Goal: Information Seeking & Learning: Learn about a topic

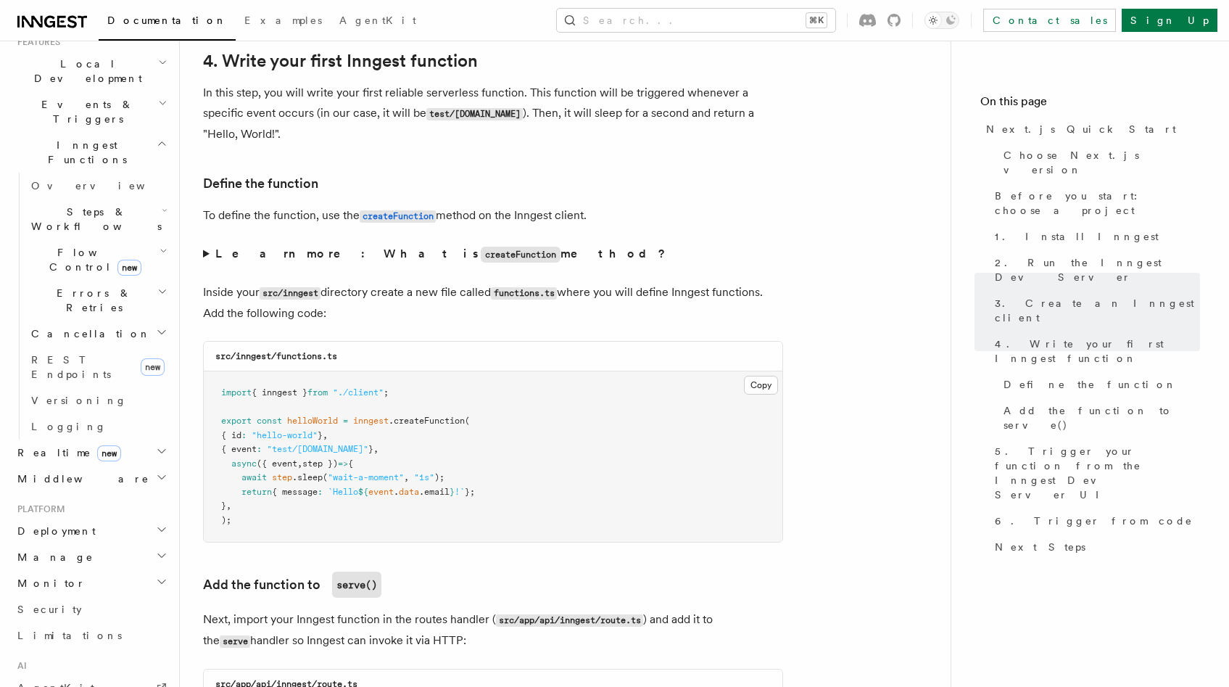
scroll to position [348, 0]
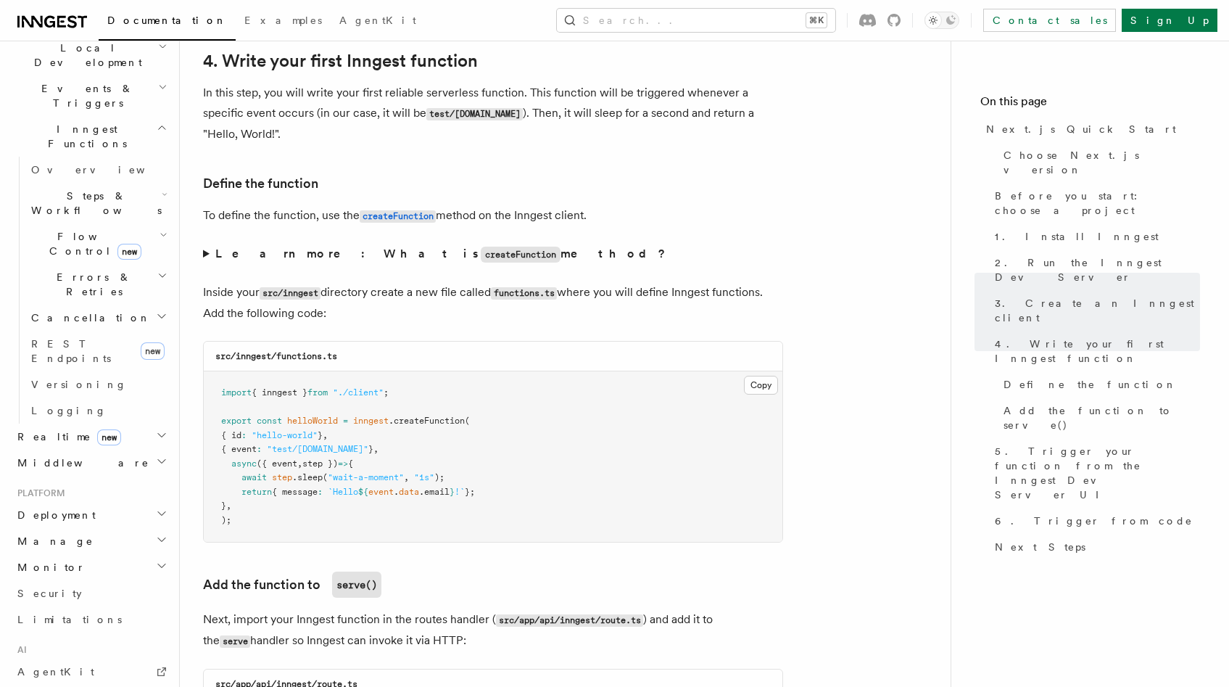
click at [97, 429] on span "new" at bounding box center [109, 437] width 24 height 16
click at [75, 457] on span "Overview" at bounding box center [105, 463] width 149 height 12
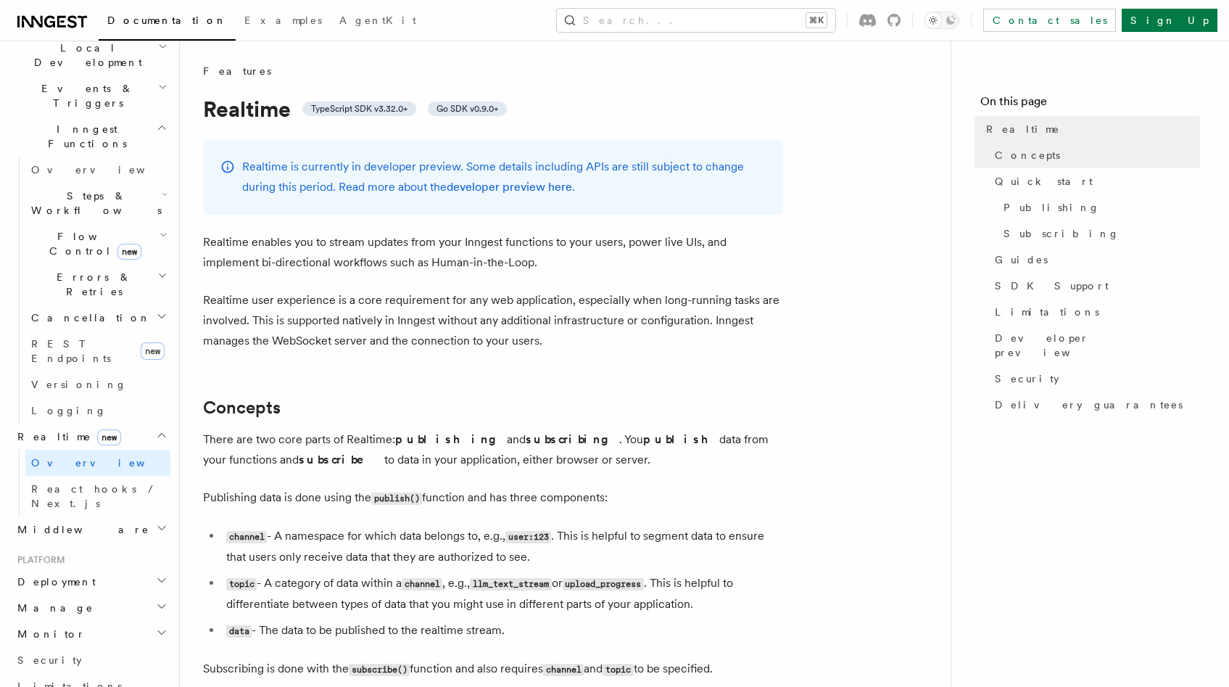
click at [341, 256] on p "Realtime enables you to stream updates from your Inngest functions to your user…" at bounding box center [493, 252] width 580 height 41
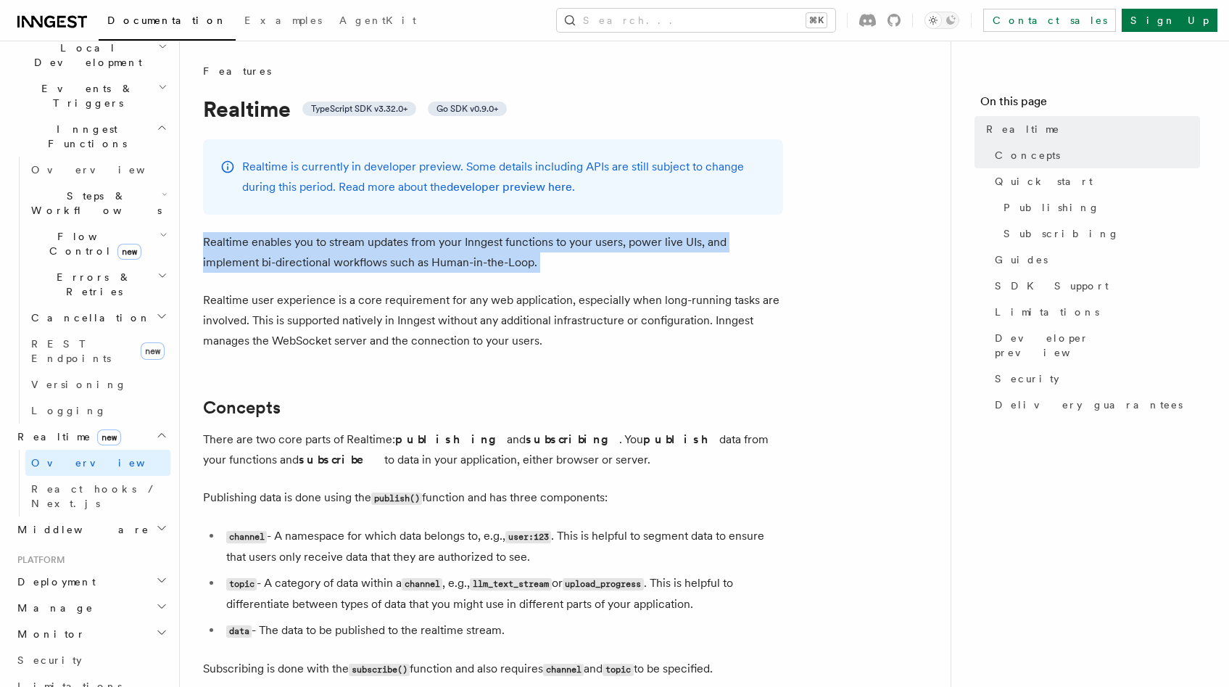
click at [341, 256] on p "Realtime enables you to stream updates from your Inngest functions to your user…" at bounding box center [493, 252] width 580 height 41
click at [339, 244] on p "Realtime enables you to stream updates from your Inngest functions to your user…" at bounding box center [493, 252] width 580 height 41
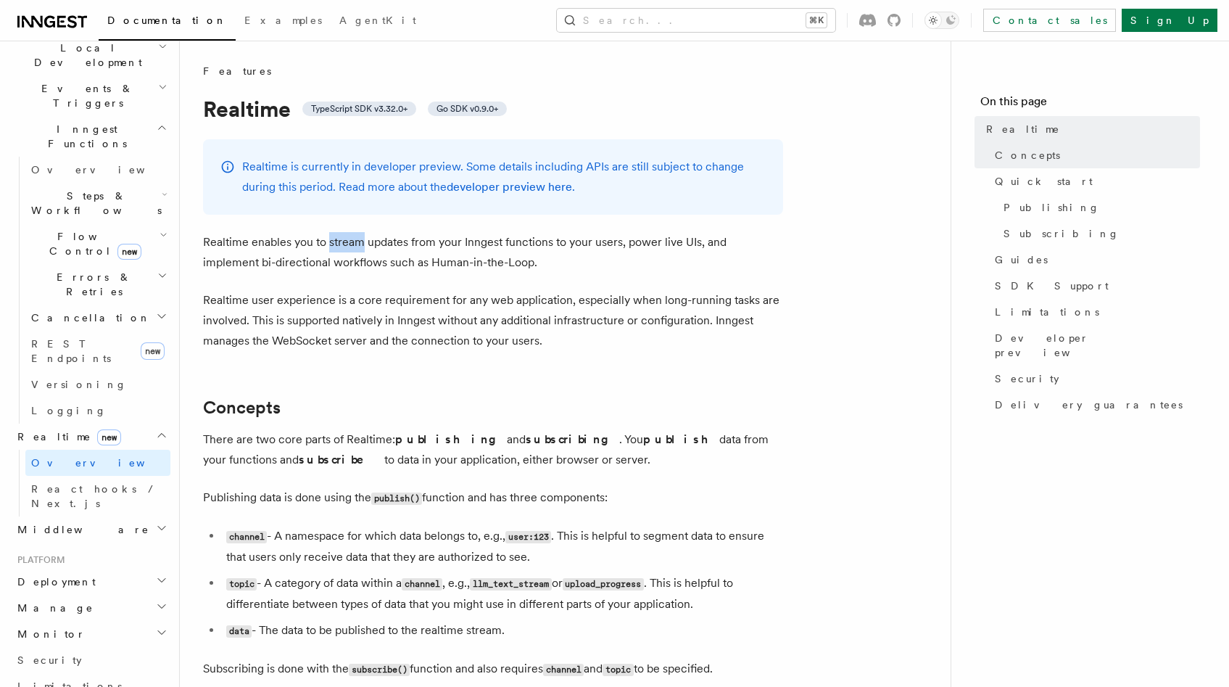
click at [339, 244] on p "Realtime enables you to stream updates from your Inngest functions to your user…" at bounding box center [493, 252] width 580 height 41
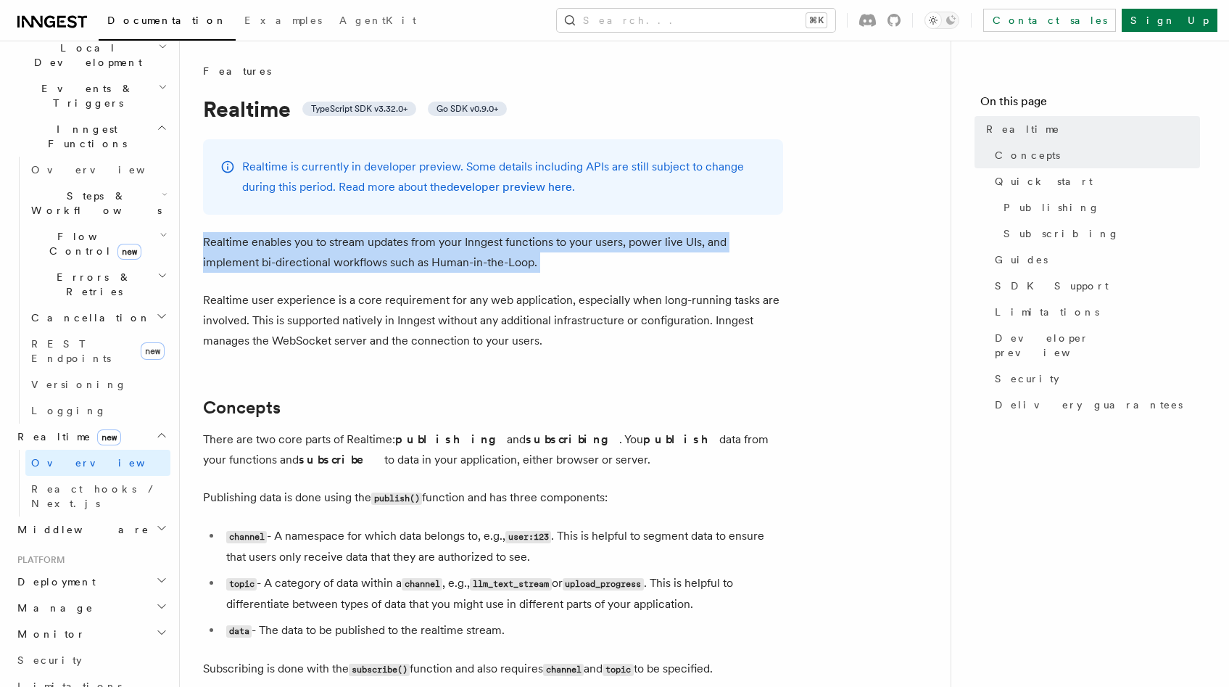
click at [339, 244] on p "Realtime enables you to stream updates from your Inngest functions to your user…" at bounding box center [493, 252] width 580 height 41
click at [339, 236] on p "Realtime enables you to stream updates from your Inngest functions to your user…" at bounding box center [493, 252] width 580 height 41
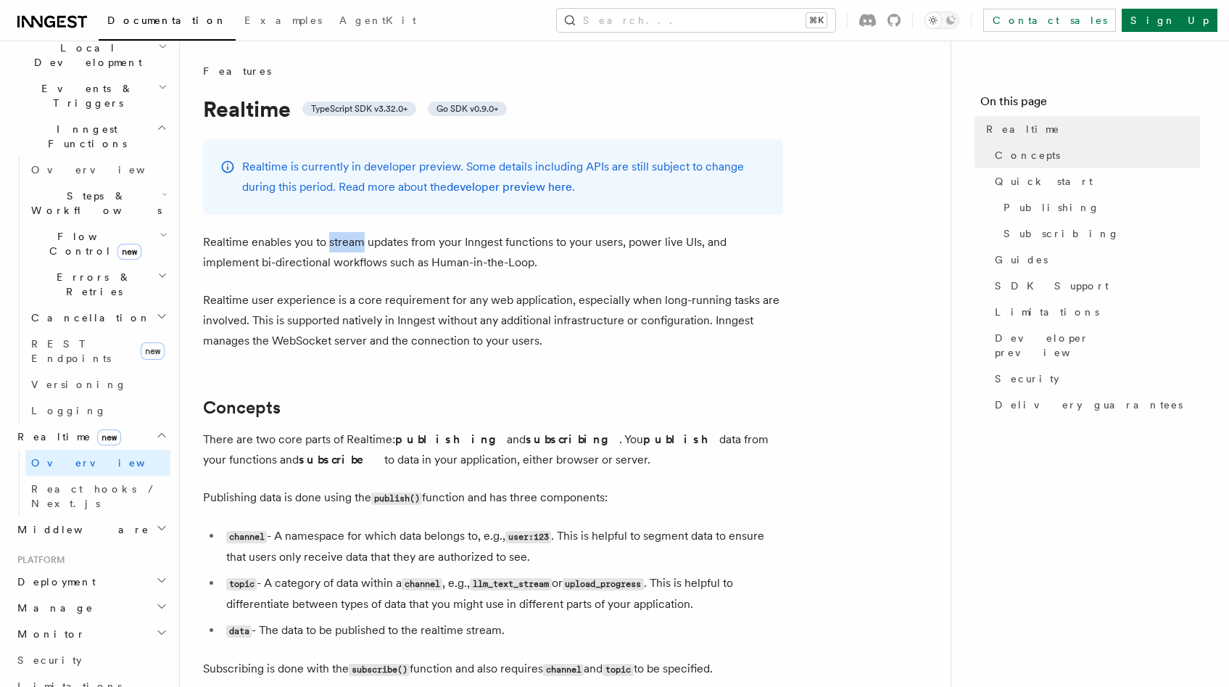
click at [339, 236] on p "Realtime enables you to stream updates from your Inngest functions to your user…" at bounding box center [493, 252] width 580 height 41
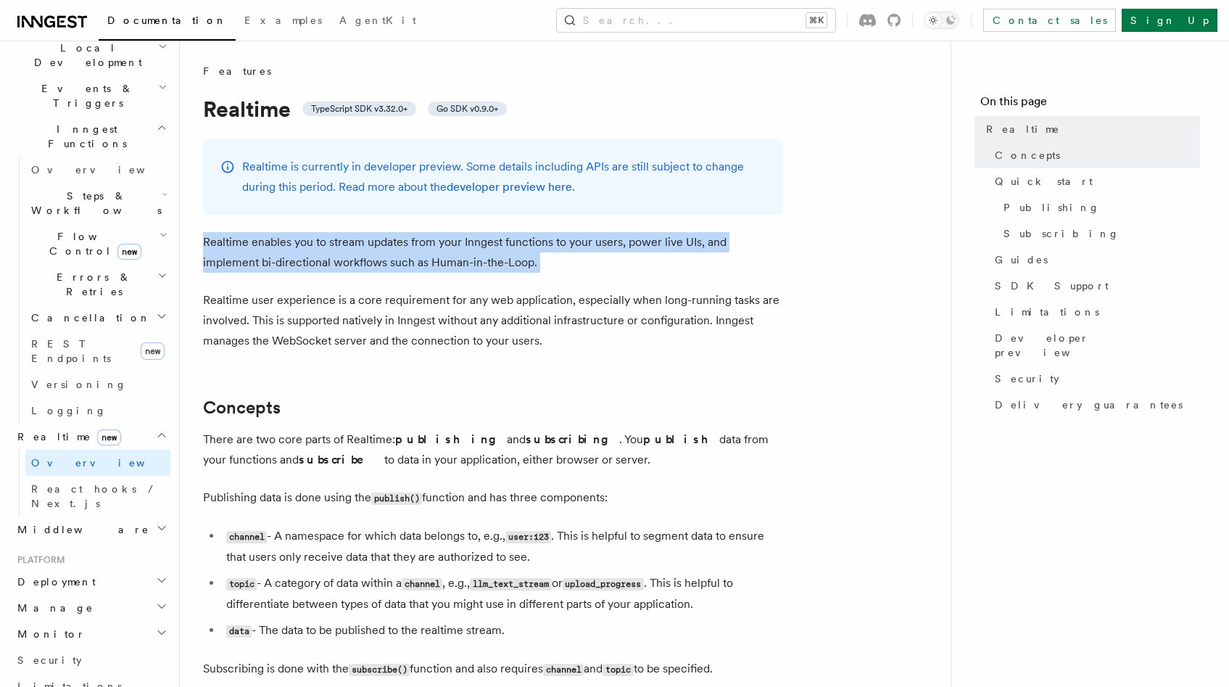
click at [339, 236] on p "Realtime enables you to stream updates from your Inngest functions to your user…" at bounding box center [493, 252] width 580 height 41
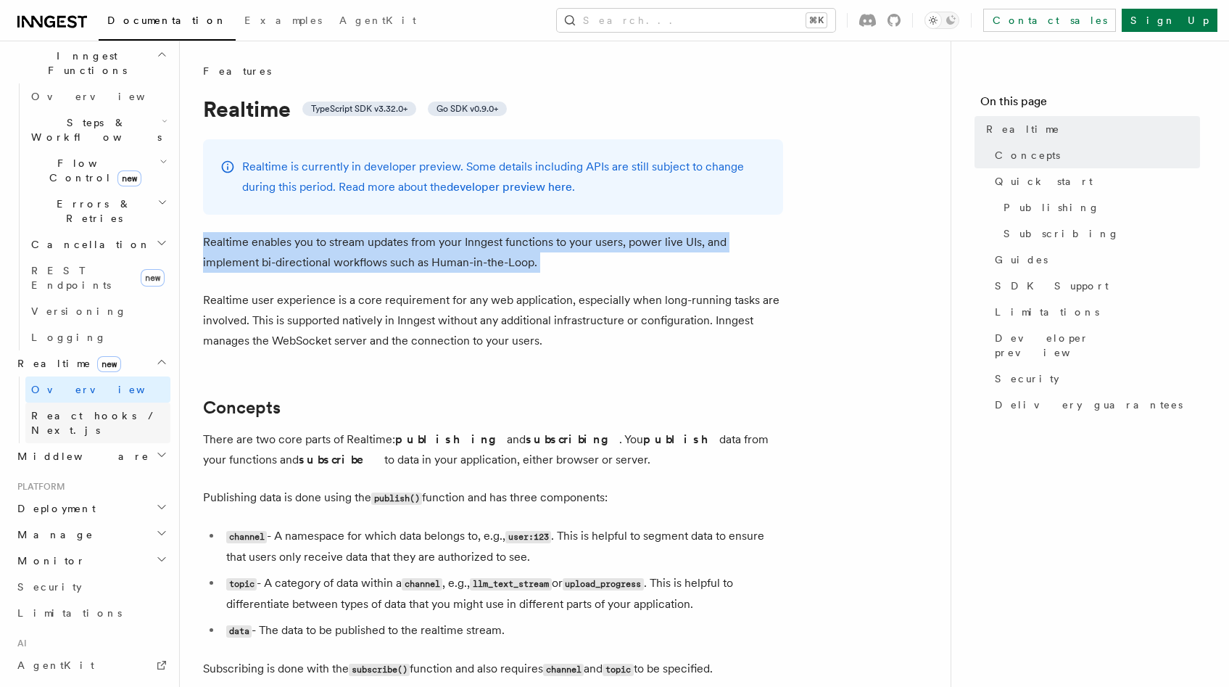
scroll to position [435, 0]
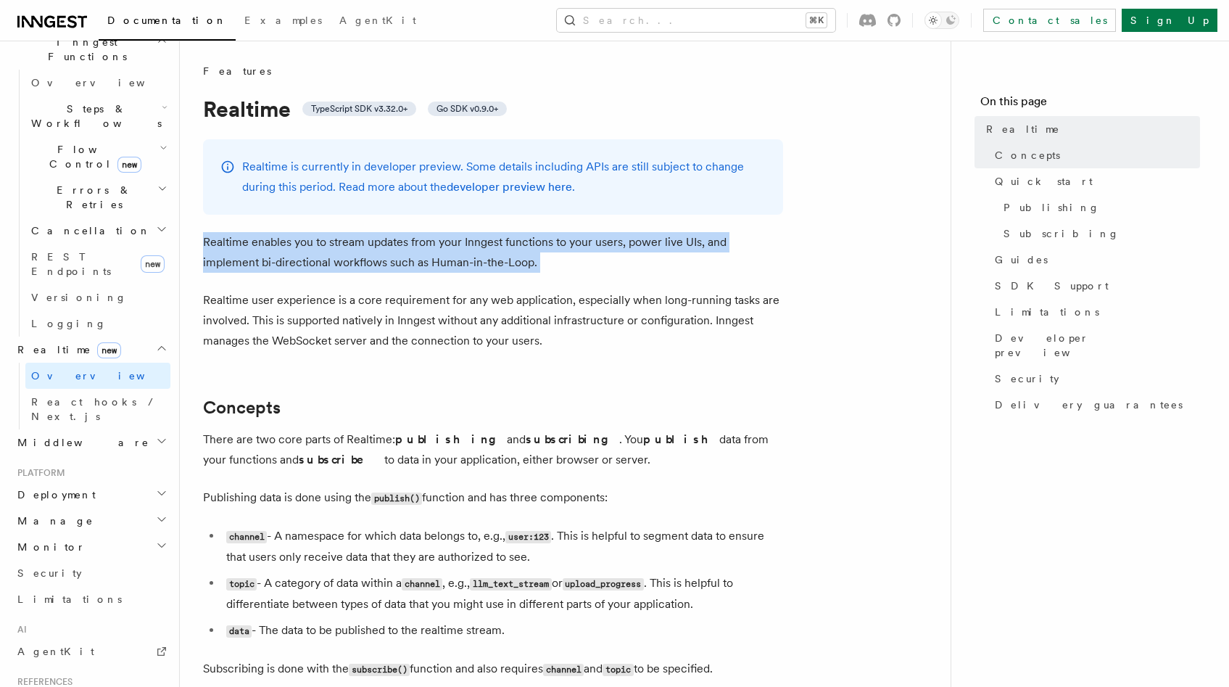
click at [86, 482] on h2 "Deployment" at bounding box center [91, 495] width 159 height 26
click at [86, 508] on link "Overview" at bounding box center [97, 521] width 145 height 26
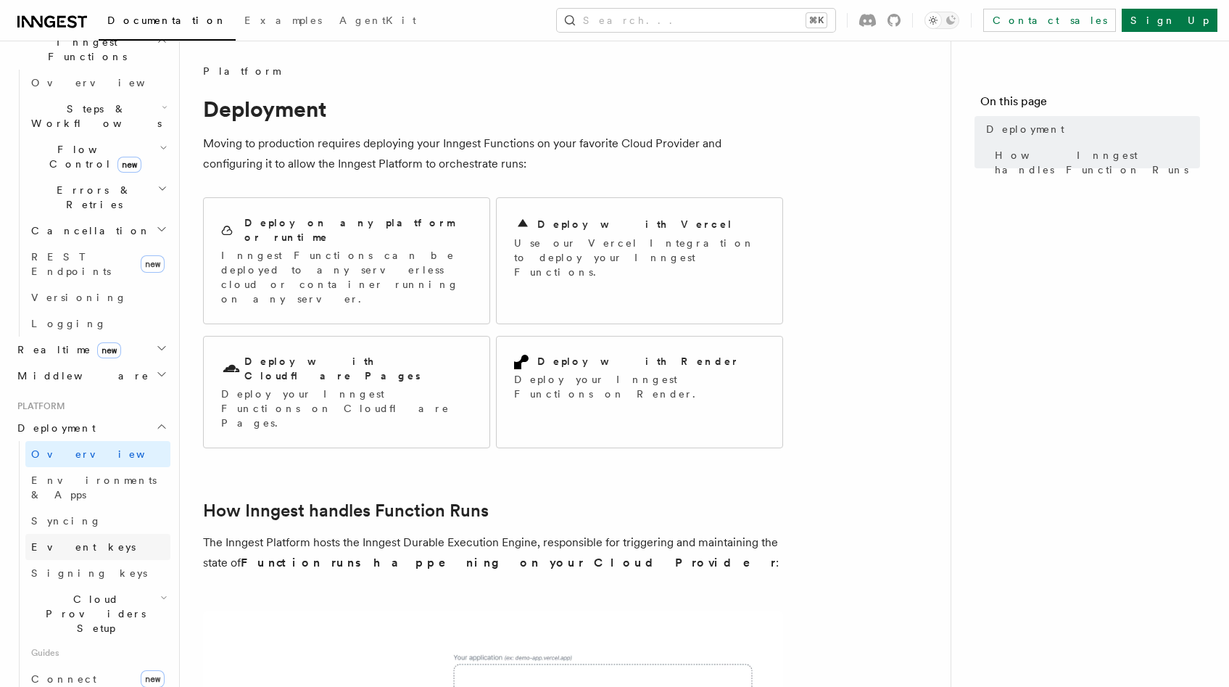
click at [84, 534] on link "Event keys" at bounding box center [97, 547] width 145 height 26
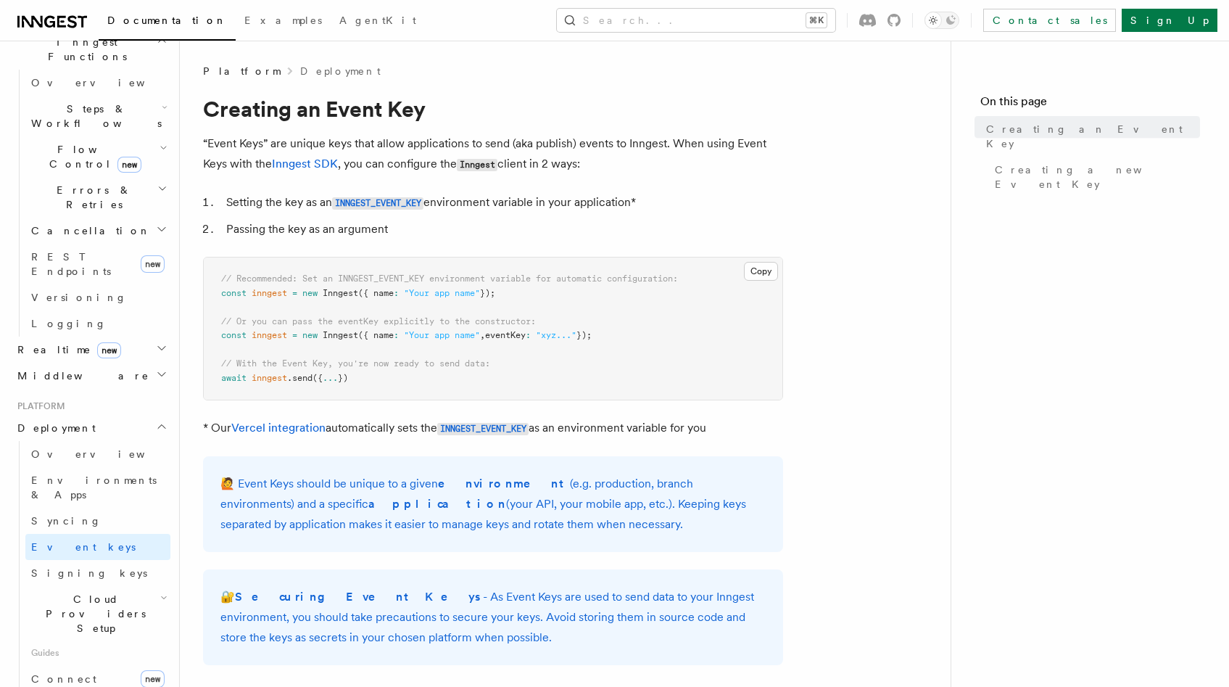
click at [83, 508] on link "Syncing" at bounding box center [97, 521] width 145 height 26
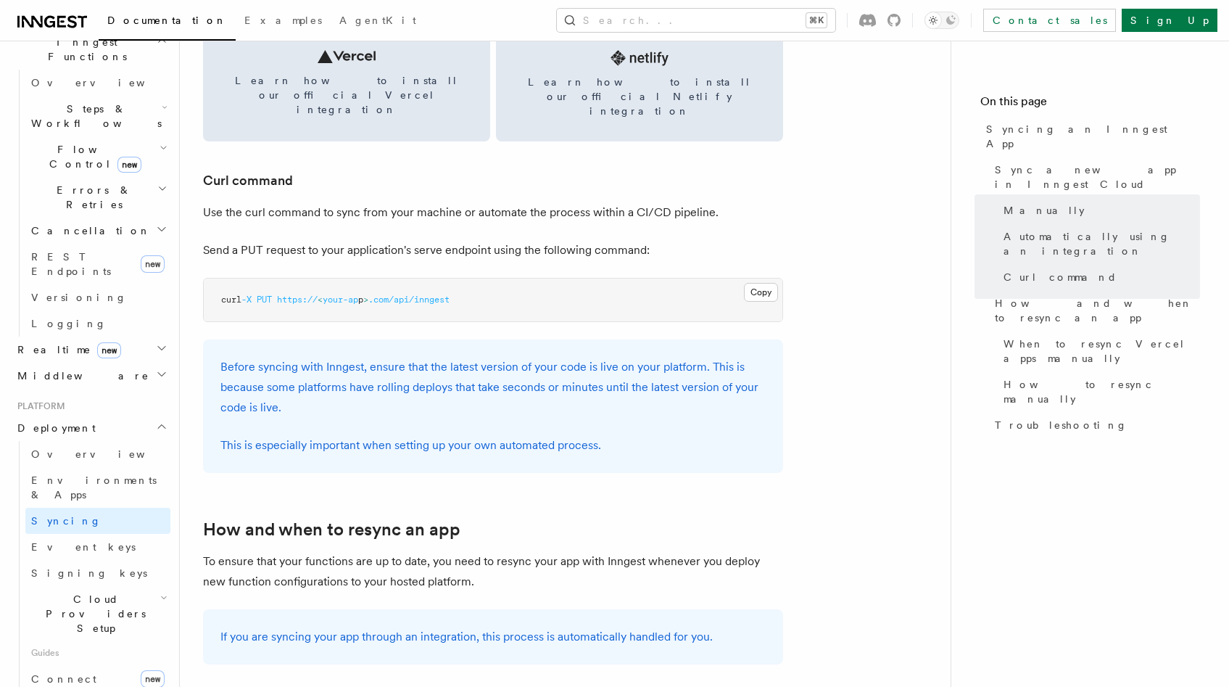
scroll to position [2091, 0]
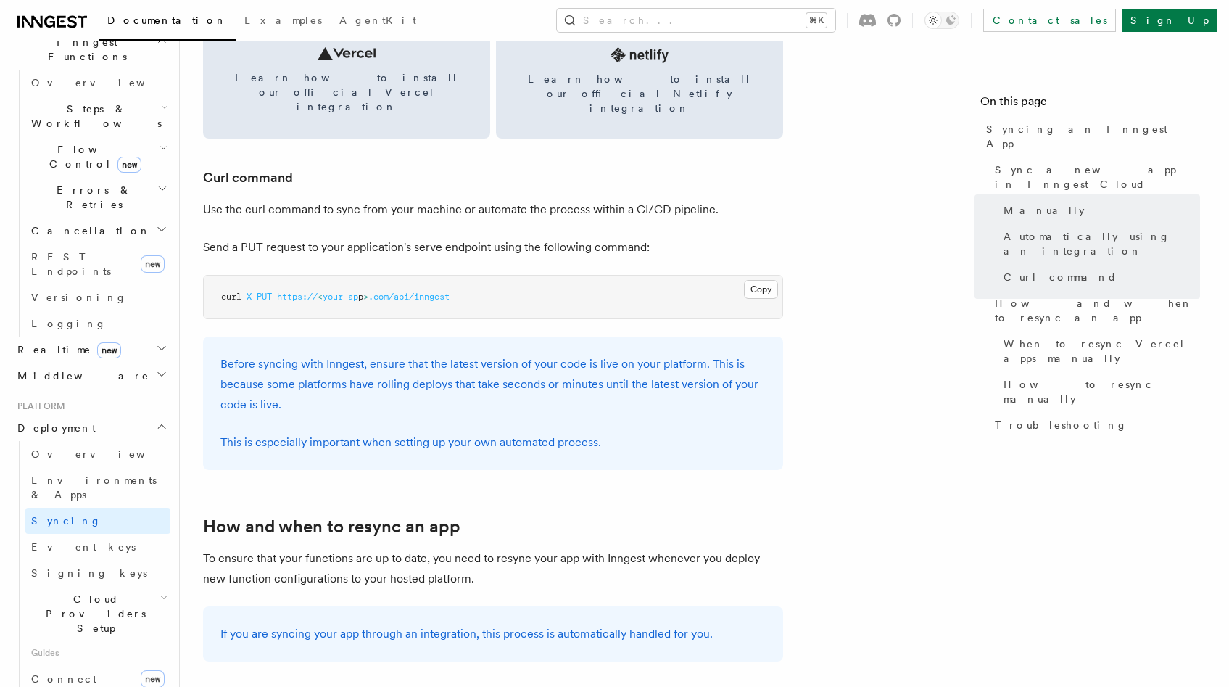
click at [414, 292] on span ".com/api/inngest" at bounding box center [408, 297] width 81 height 10
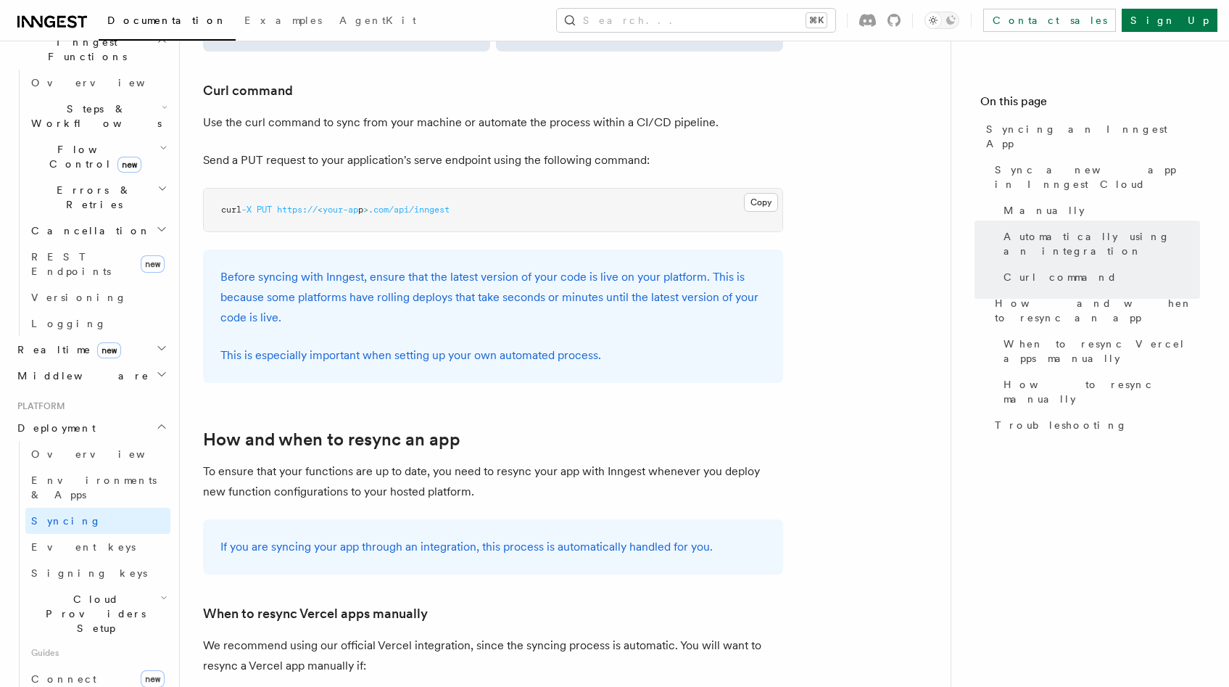
scroll to position [609, 0]
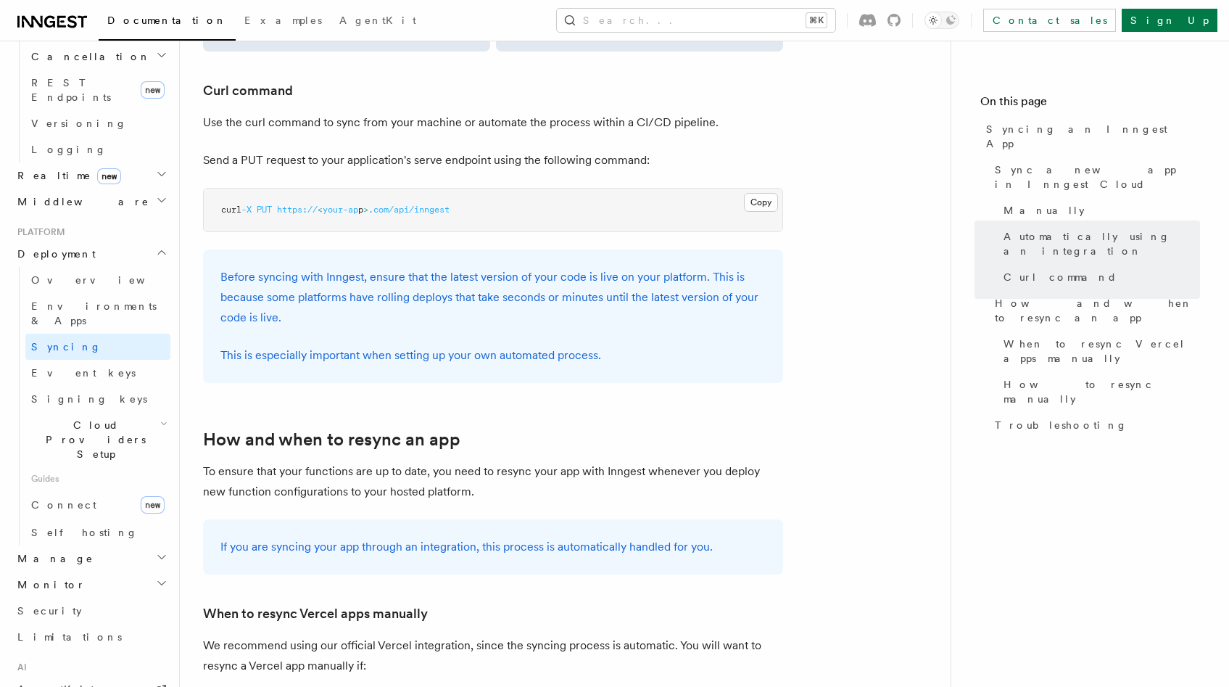
click at [86, 418] on span "Cloud Providers Setup" at bounding box center [92, 440] width 135 height 44
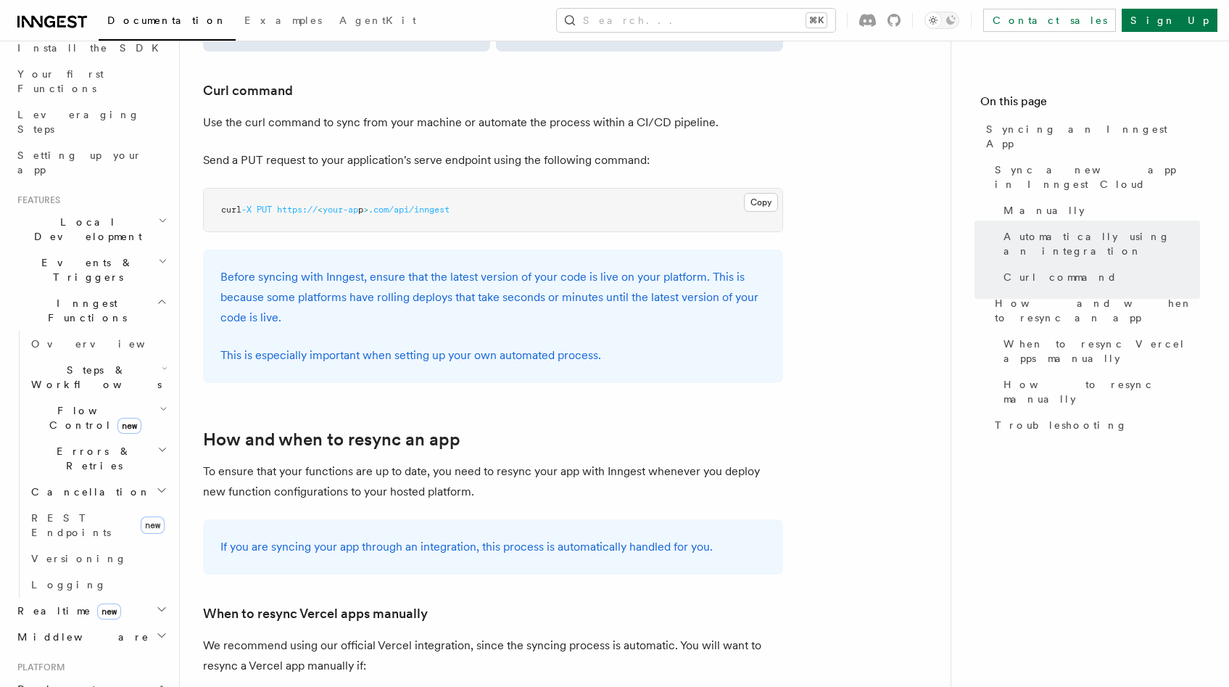
scroll to position [0, 0]
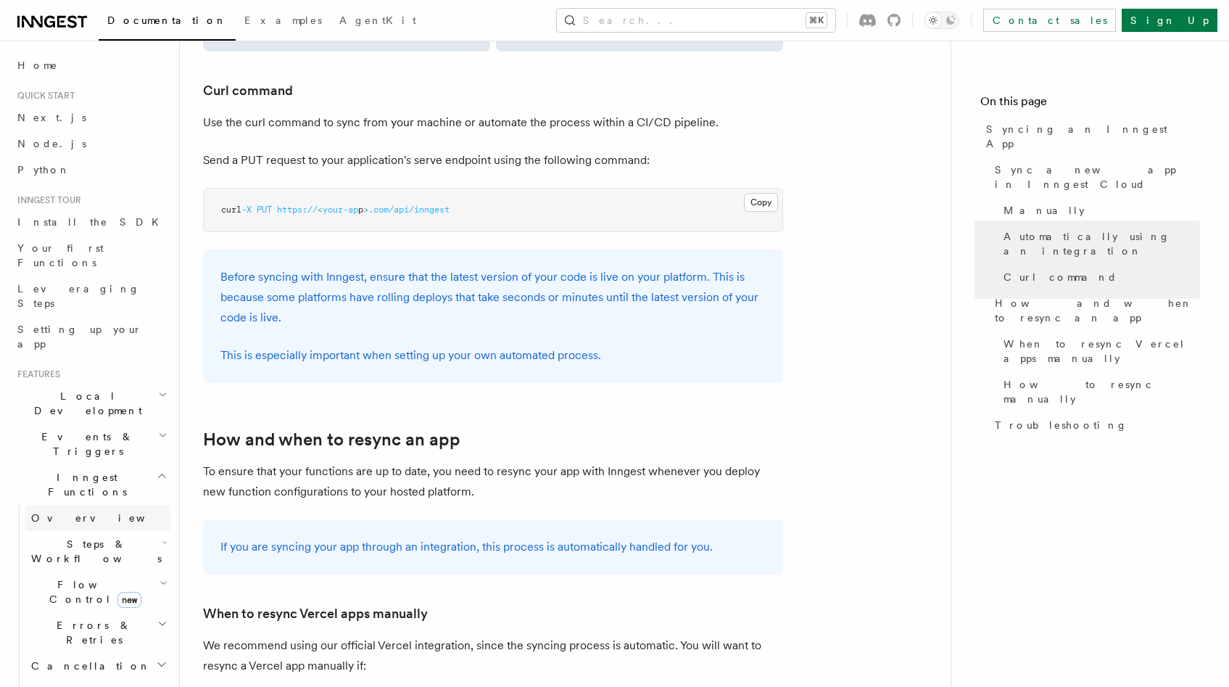
click at [63, 512] on span "Overview" at bounding box center [105, 518] width 149 height 12
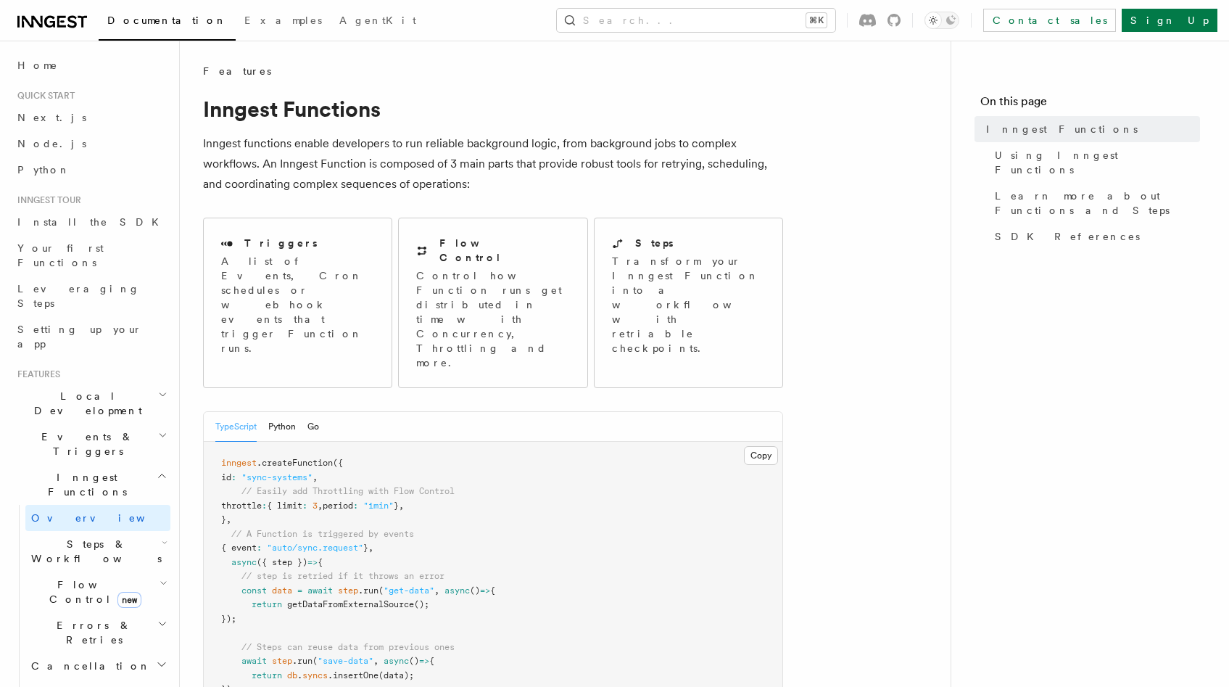
click at [409, 149] on p "Inngest functions enable developers to run reliable background logic, from back…" at bounding box center [493, 163] width 580 height 61
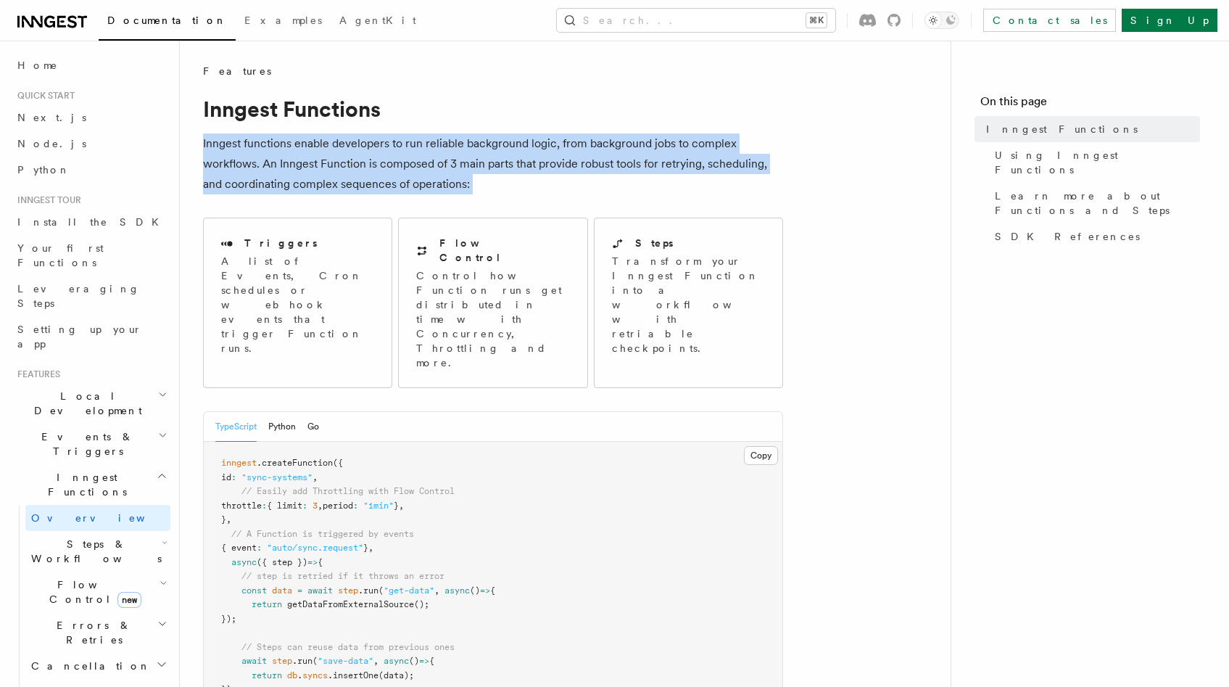
click at [409, 149] on p "Inngest functions enable developers to run reliable background logic, from back…" at bounding box center [493, 163] width 580 height 61
click at [411, 158] on p "Inngest functions enable developers to run reliable background logic, from back…" at bounding box center [493, 163] width 580 height 61
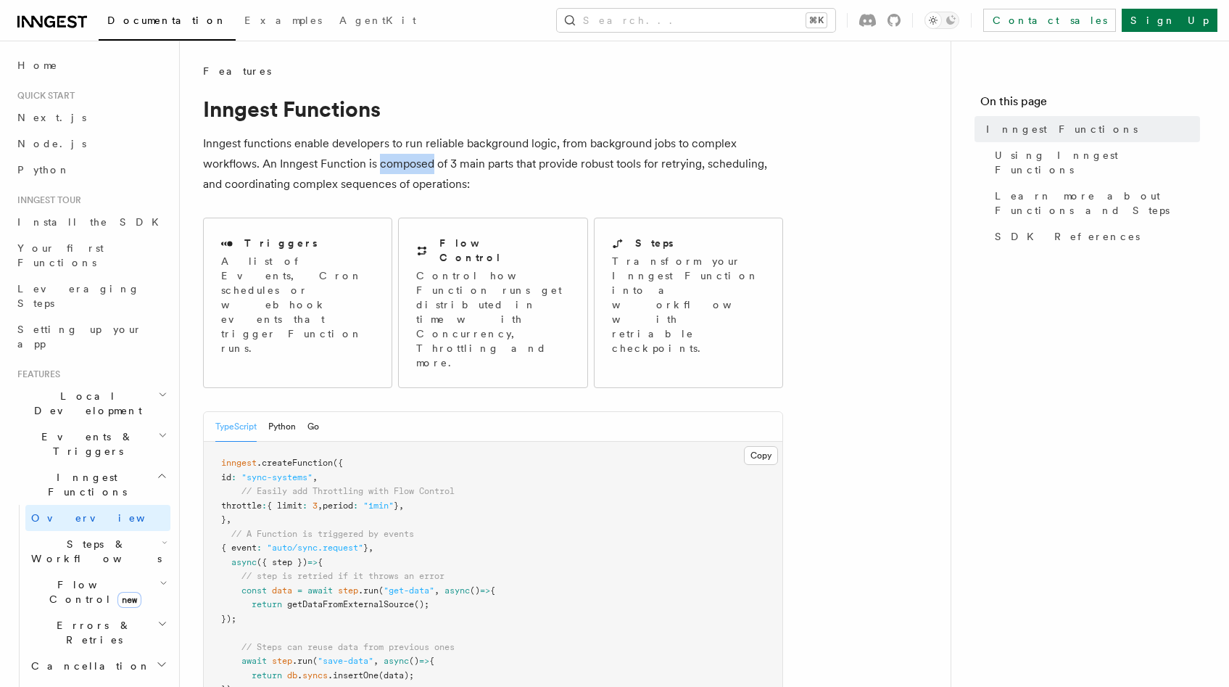
click at [411, 158] on p "Inngest functions enable developers to run reliable background logic, from back…" at bounding box center [493, 163] width 580 height 61
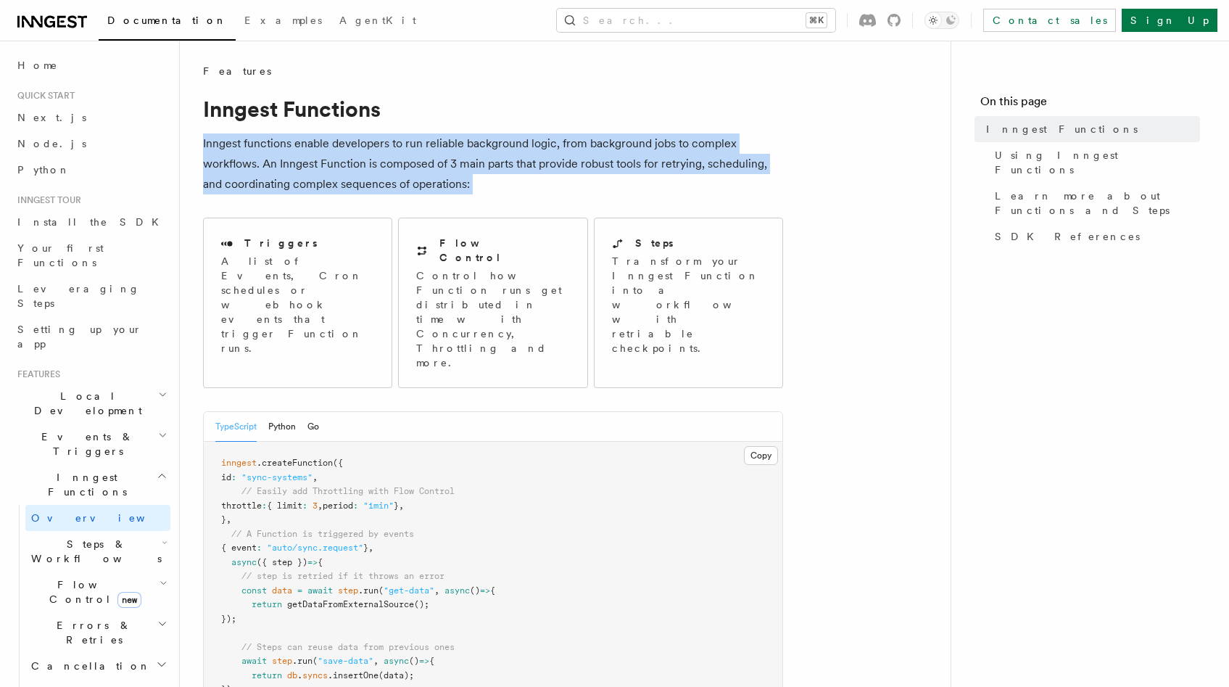
click at [411, 158] on p "Inngest functions enable developers to run reliable background logic, from back…" at bounding box center [493, 163] width 580 height 61
click at [418, 146] on p "Inngest functions enable developers to run reliable background logic, from back…" at bounding box center [493, 163] width 580 height 61
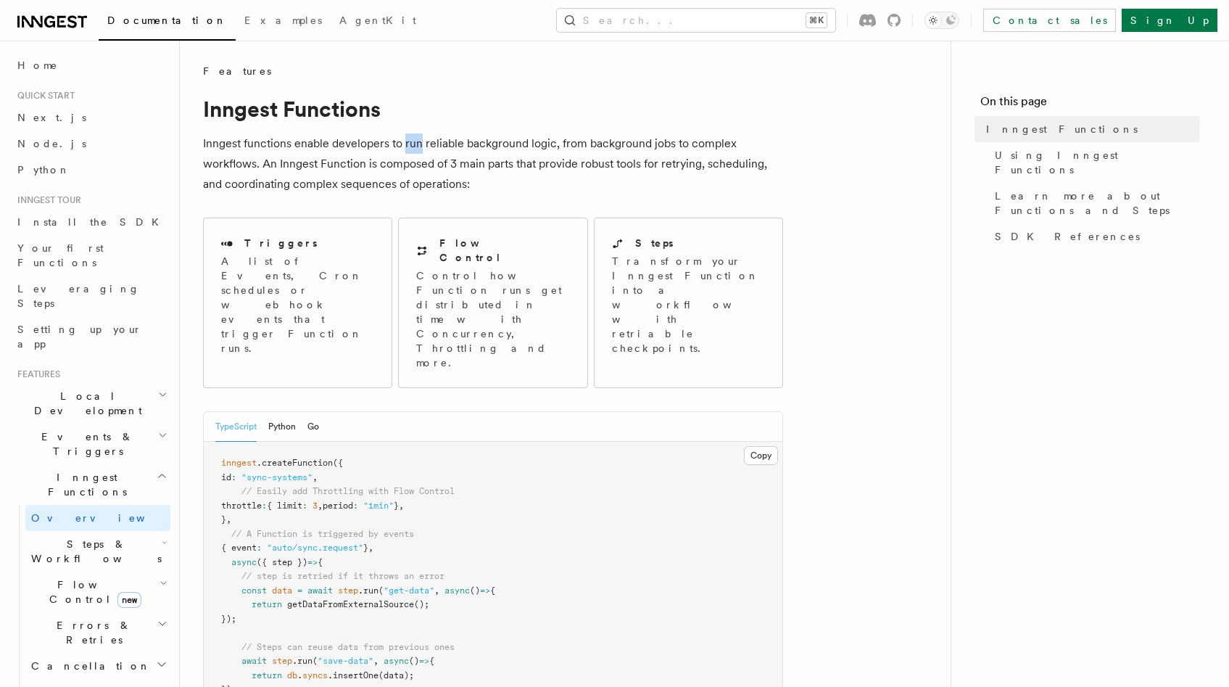
click at [418, 146] on p "Inngest functions enable developers to run reliable background logic, from back…" at bounding box center [493, 163] width 580 height 61
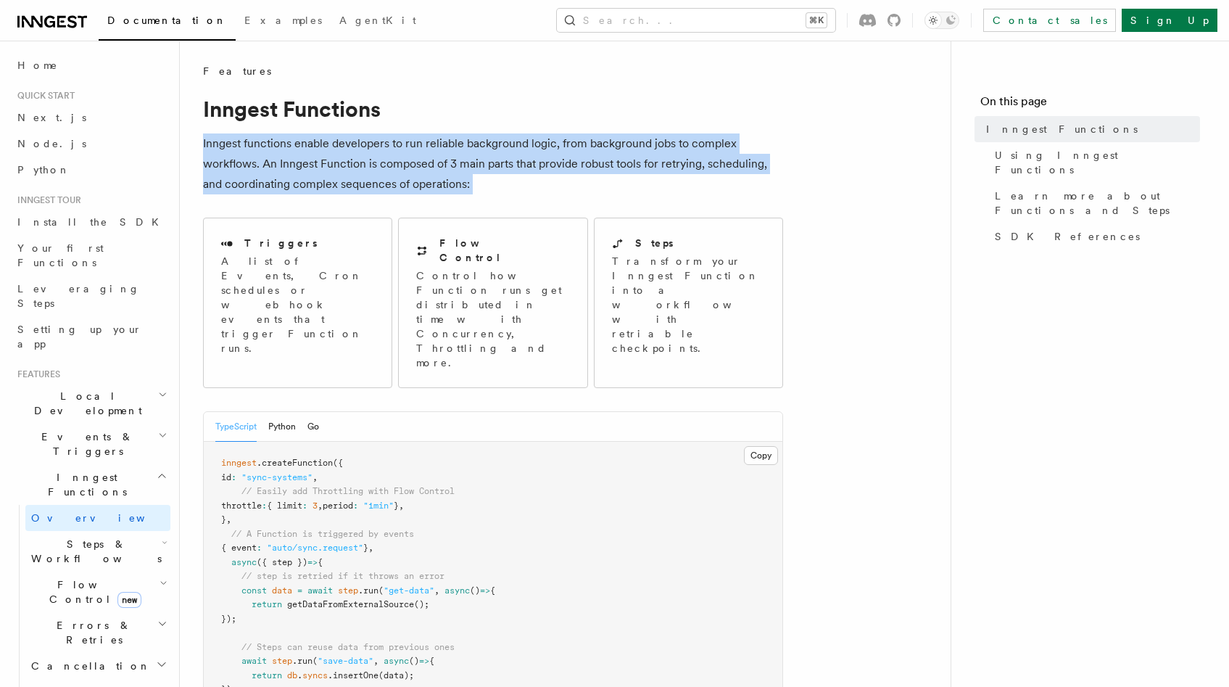
click at [418, 146] on p "Inngest functions enable developers to run reliable background logic, from back…" at bounding box center [493, 163] width 580 height 61
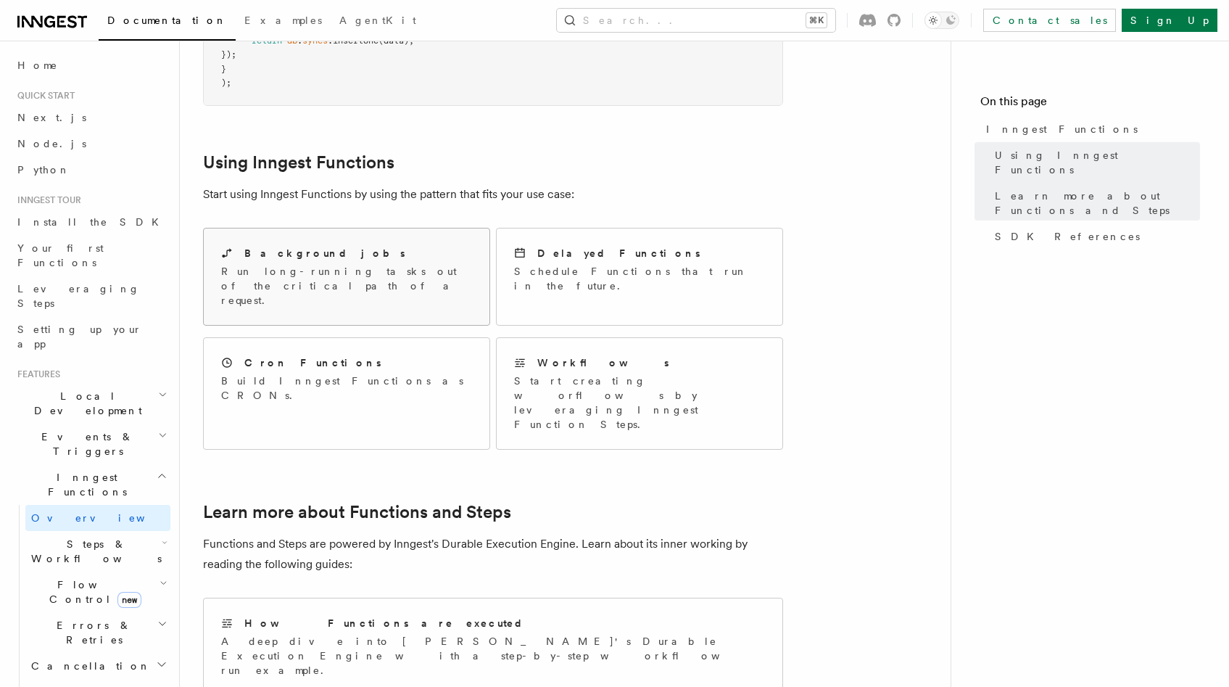
scroll to position [609, 0]
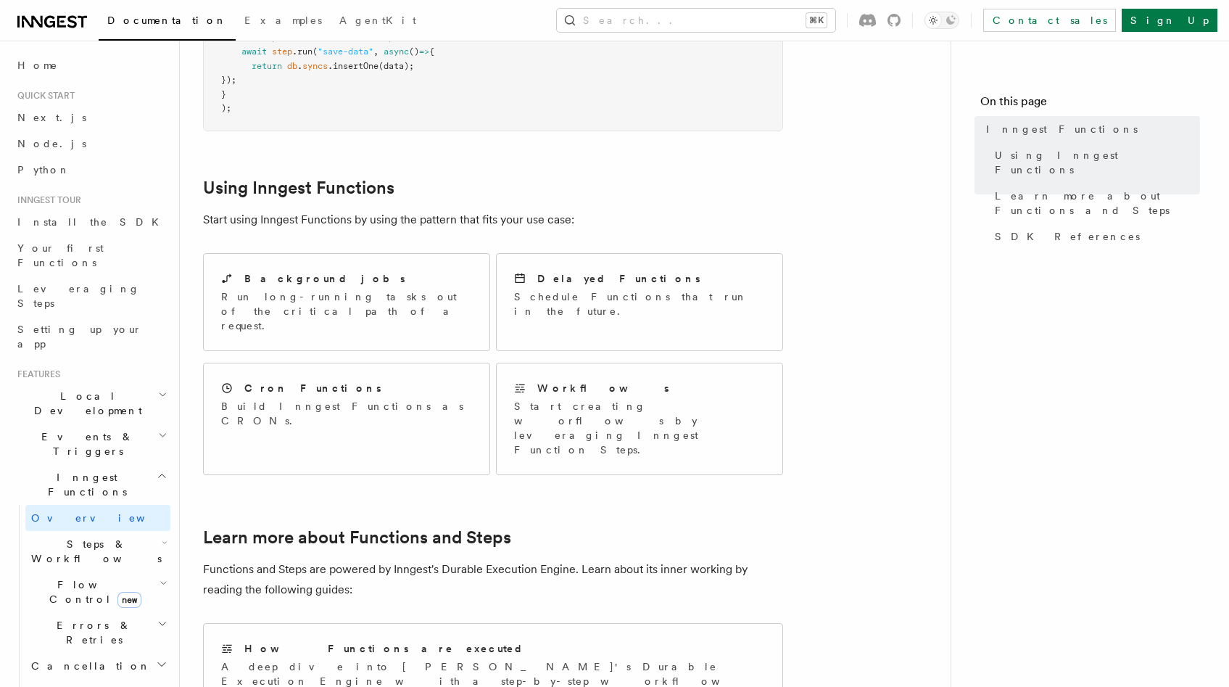
click at [415, 210] on p "Start using Inngest Functions by using the pattern that fits your use case:" at bounding box center [493, 220] width 580 height 20
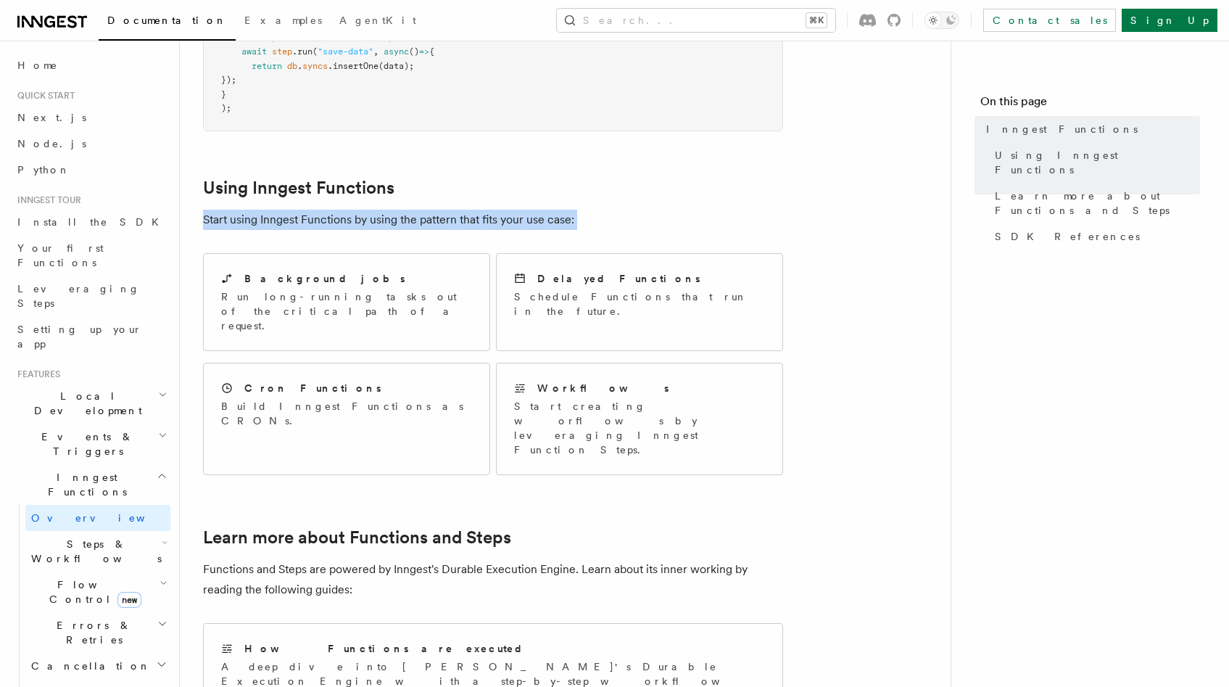
click at [415, 210] on p "Start using Inngest Functions by using the pattern that fits your use case:" at bounding box center [493, 220] width 580 height 20
click at [531, 363] on div "Workflows Start creating worflows by leveraging Inngest Function Steps." at bounding box center [640, 418] width 286 height 111
click at [405, 289] on p "Run long-running tasks out of the critical path of a request." at bounding box center [346, 311] width 251 height 44
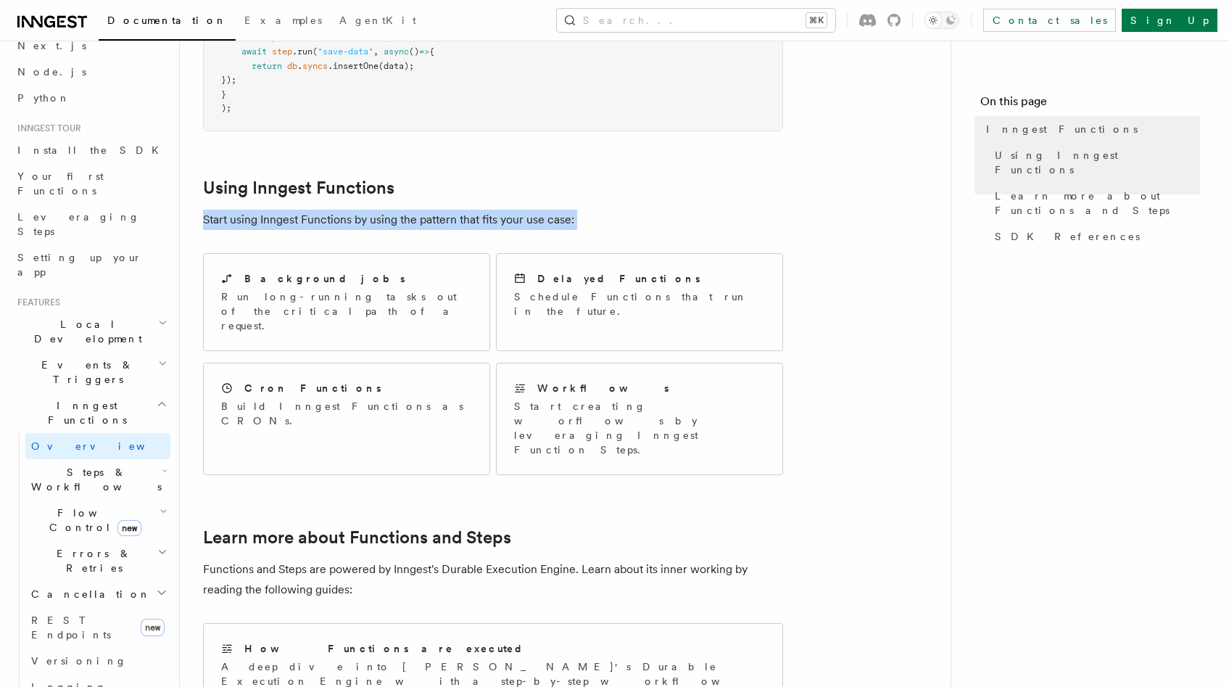
scroll to position [87, 0]
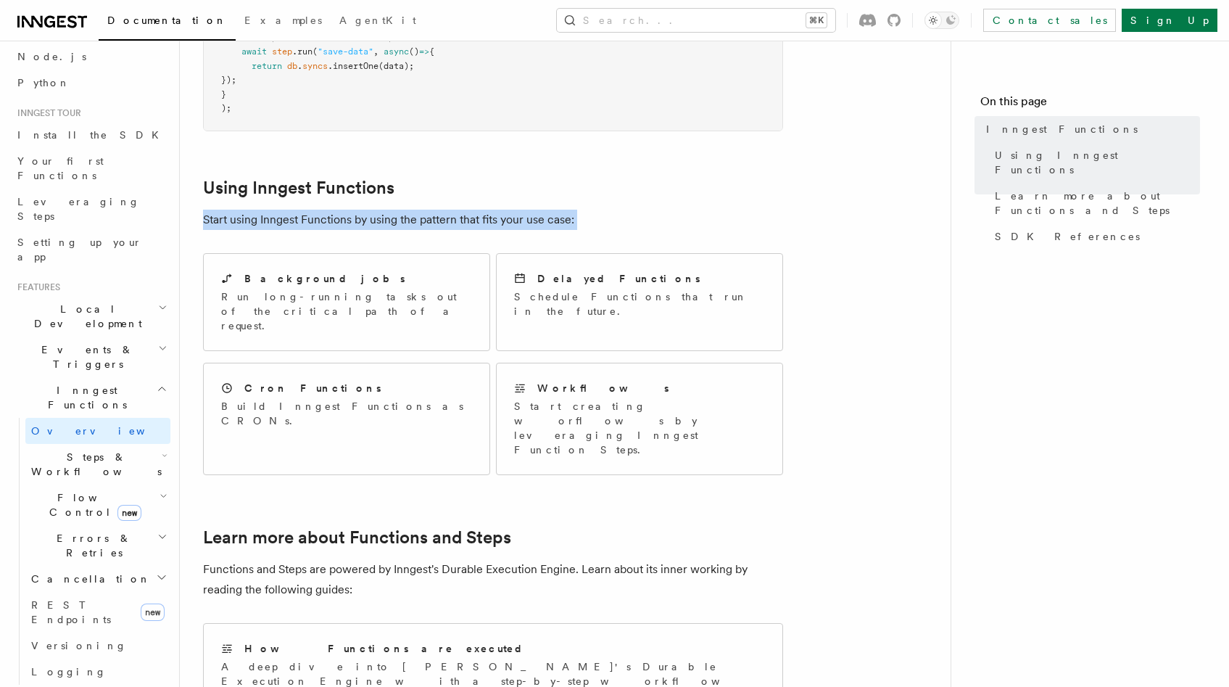
click at [76, 450] on span "Steps & Workflows" at bounding box center [93, 464] width 136 height 29
click at [78, 444] on h2 "Steps & Workflows" at bounding box center [97, 464] width 145 height 41
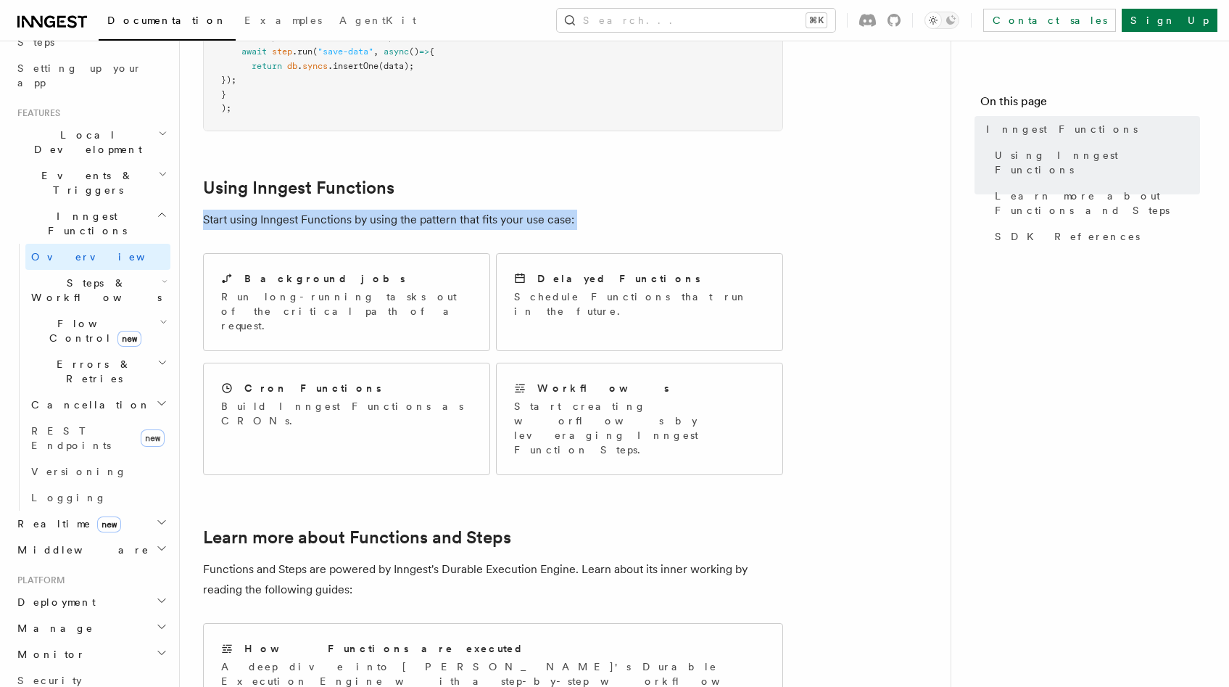
scroll to position [348, 0]
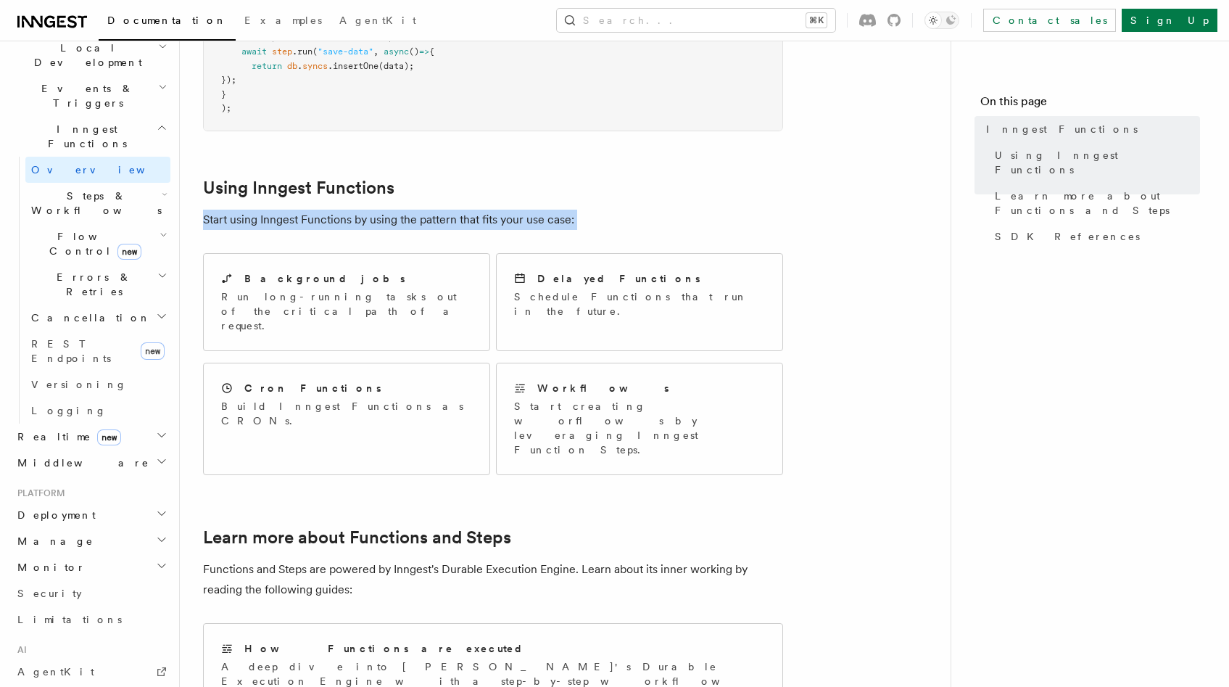
click at [84, 502] on h2 "Deployment" at bounding box center [91, 515] width 159 height 26
click at [79, 528] on link "Overview" at bounding box center [97, 541] width 145 height 26
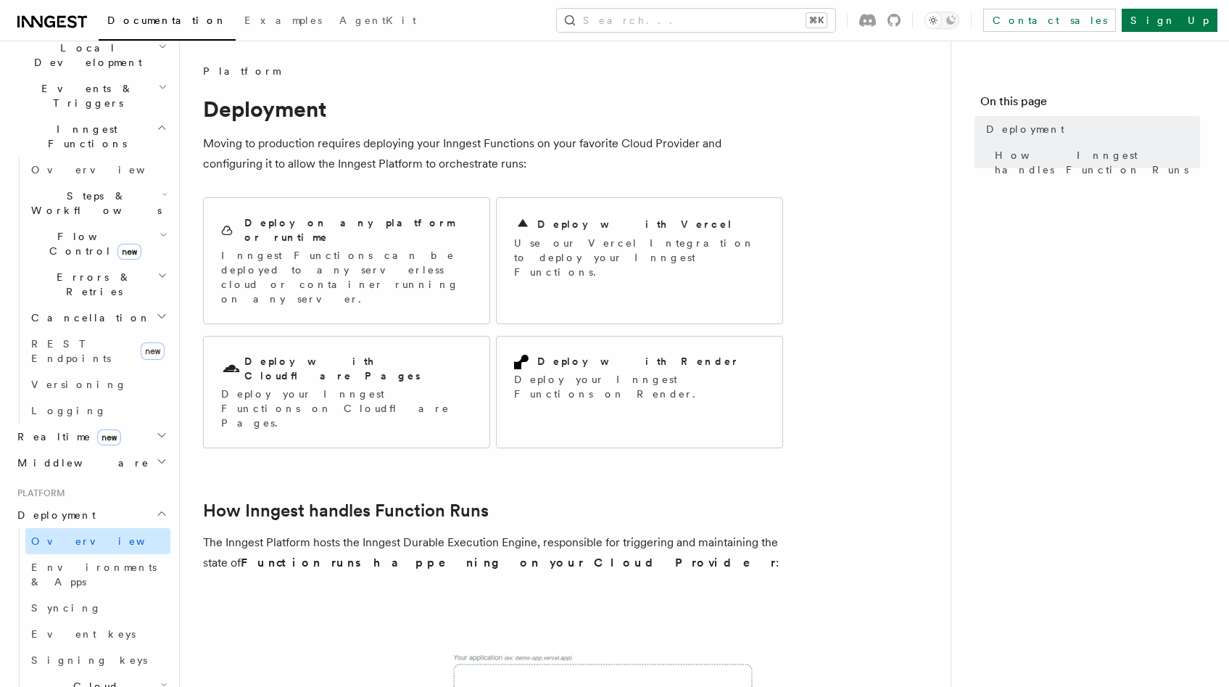
click at [82, 528] on link "Overview" at bounding box center [97, 541] width 145 height 26
click at [82, 561] on span "Environments & Apps" at bounding box center [93, 574] width 125 height 26
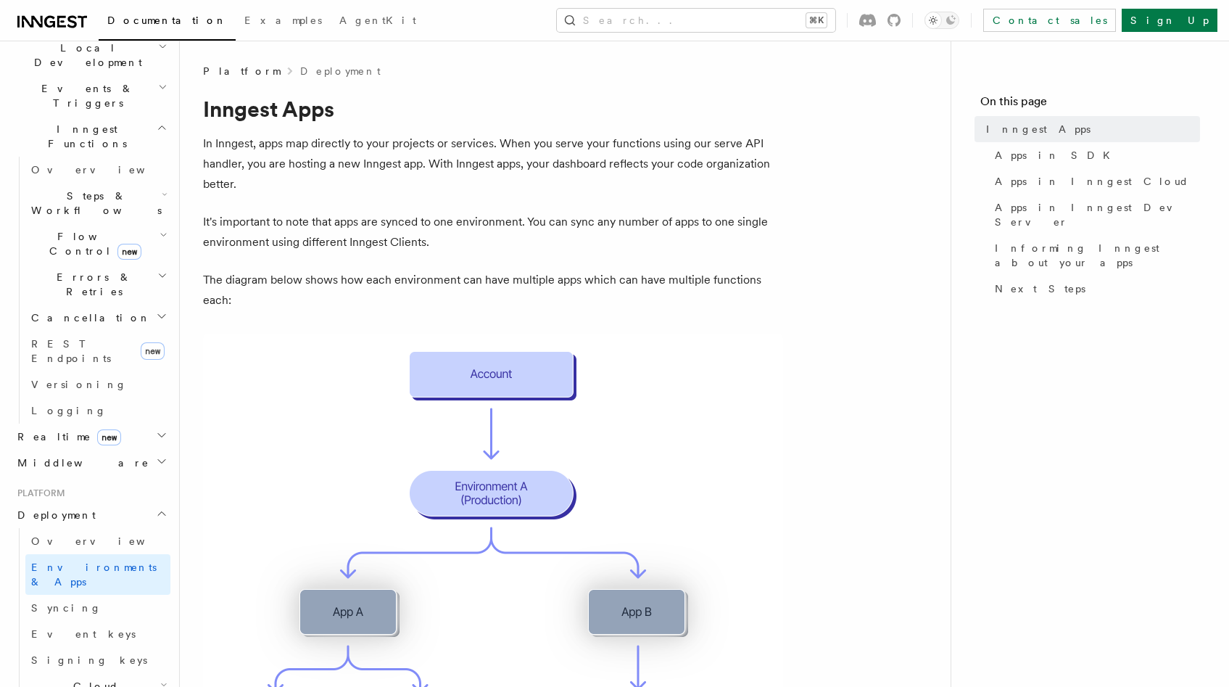
click at [388, 144] on p "In Inngest, apps map directly to your projects or services. When you serve your…" at bounding box center [493, 163] width 580 height 61
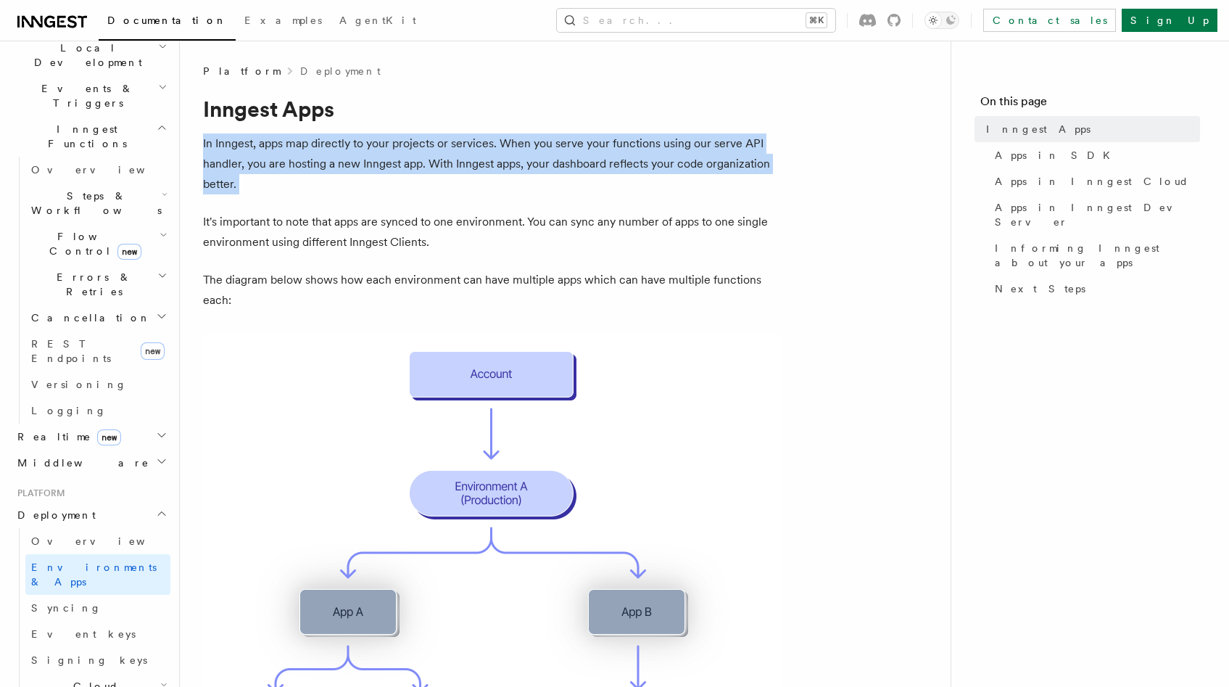
click at [388, 144] on p "In Inngest, apps map directly to your projects or services. When you serve your…" at bounding box center [493, 163] width 580 height 61
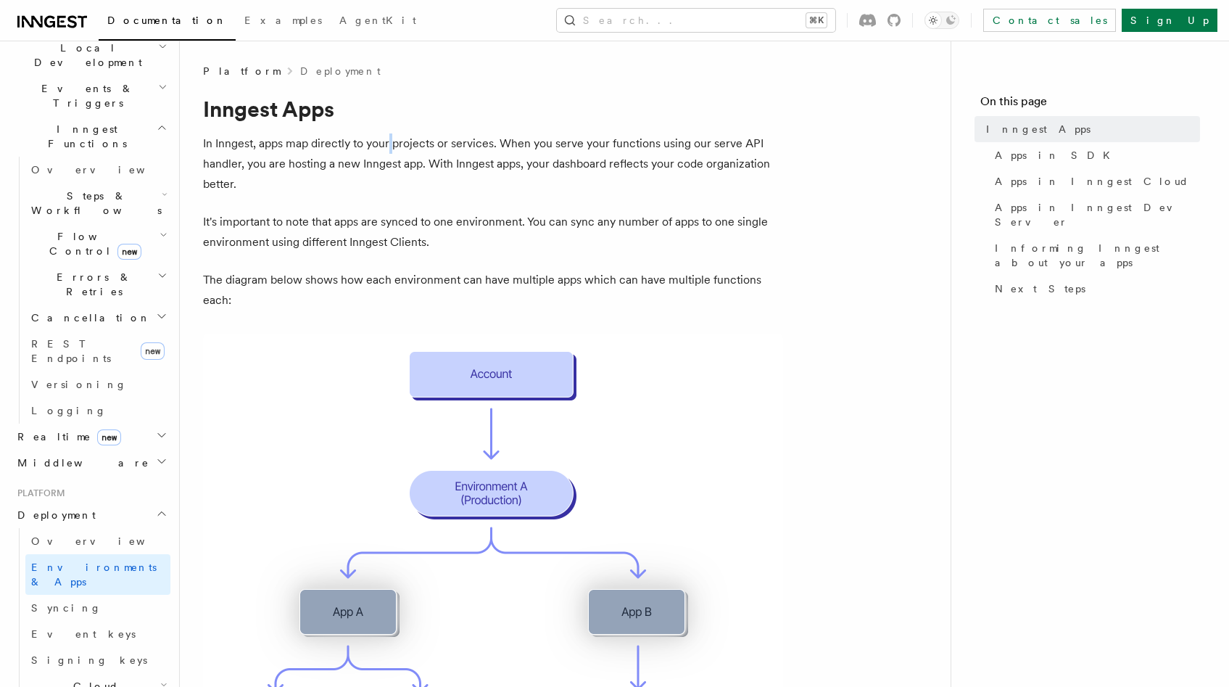
click at [388, 144] on p "In Inngest, apps map directly to your projects or services. When you serve your…" at bounding box center [493, 163] width 580 height 61
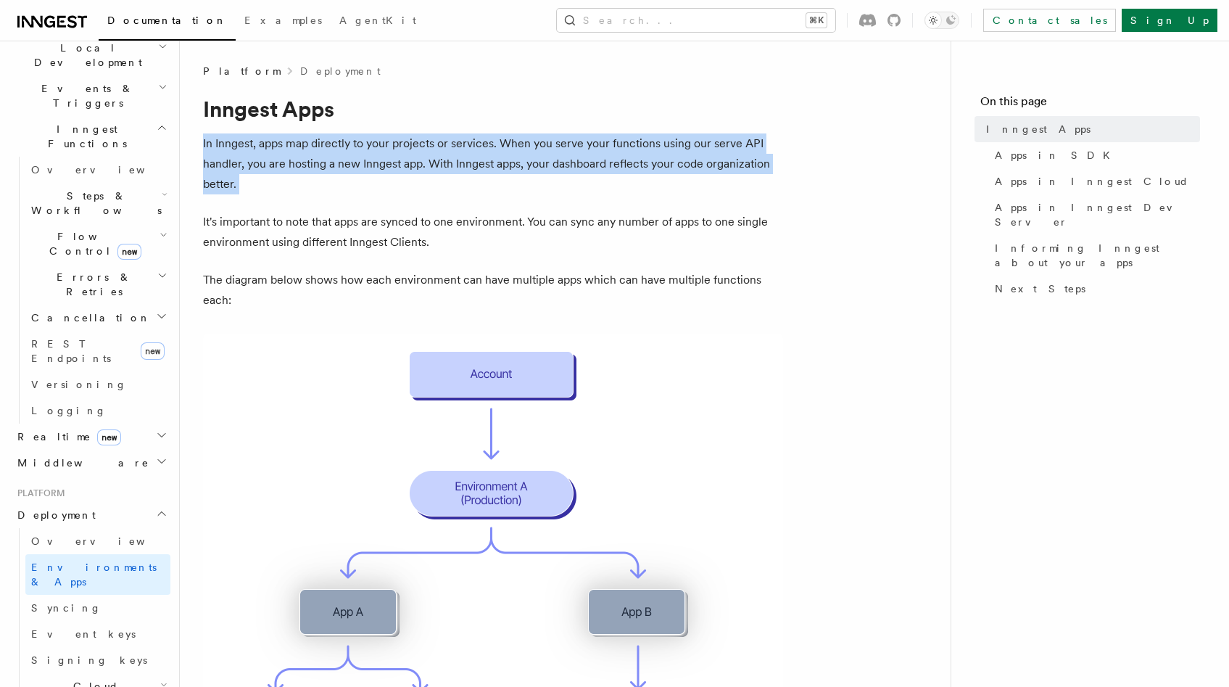
click at [388, 144] on p "In Inngest, apps map directly to your projects or services. When you serve your…" at bounding box center [493, 163] width 580 height 61
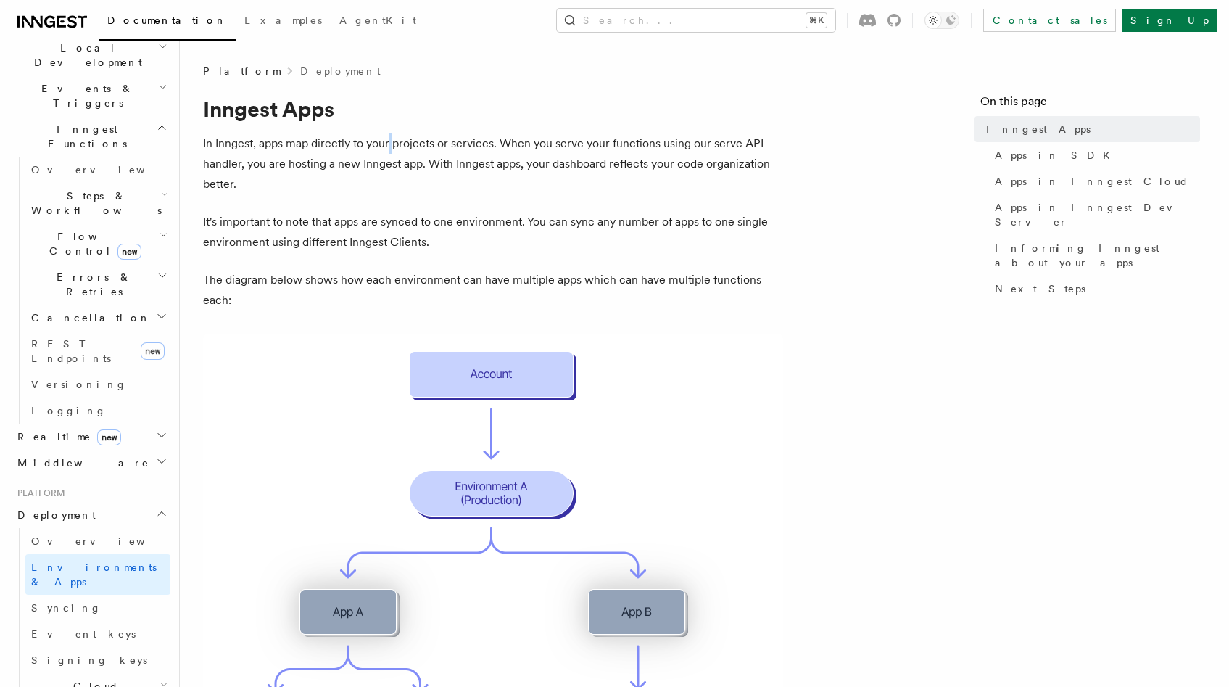
click at [388, 144] on p "In Inngest, apps map directly to your projects or services. When you serve your…" at bounding box center [493, 163] width 580 height 61
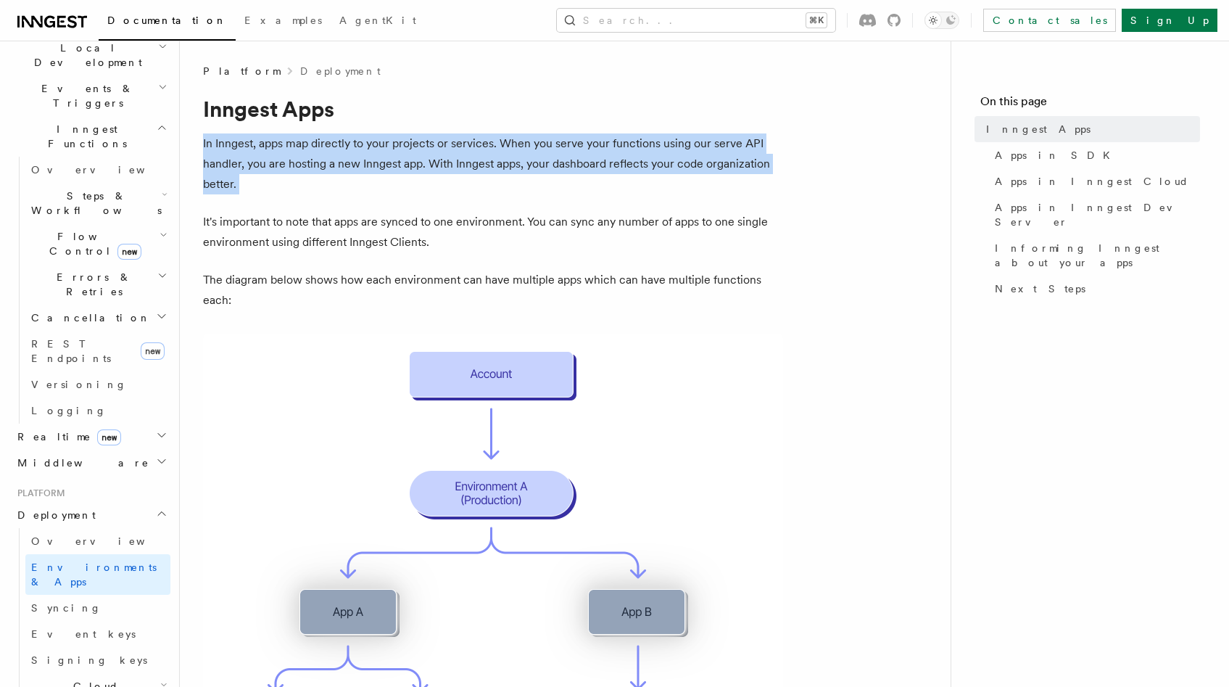
click at [388, 144] on p "In Inngest, apps map directly to your projects or services. When you serve your…" at bounding box center [493, 163] width 580 height 61
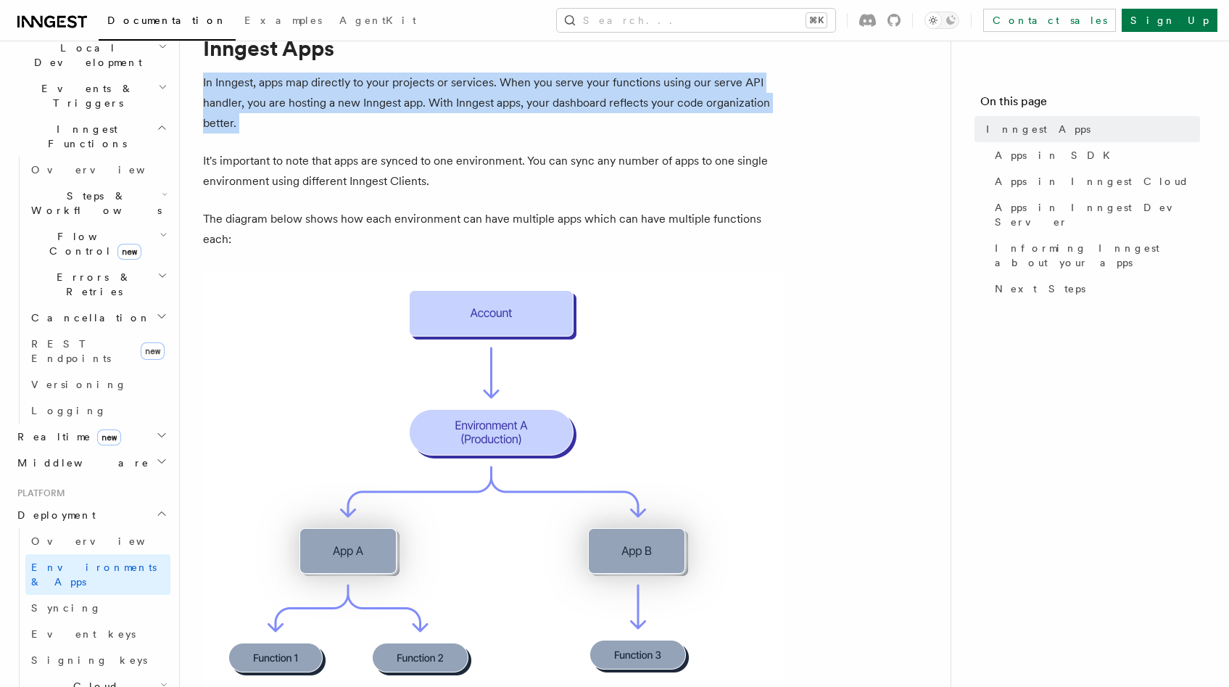
scroll to position [87, 0]
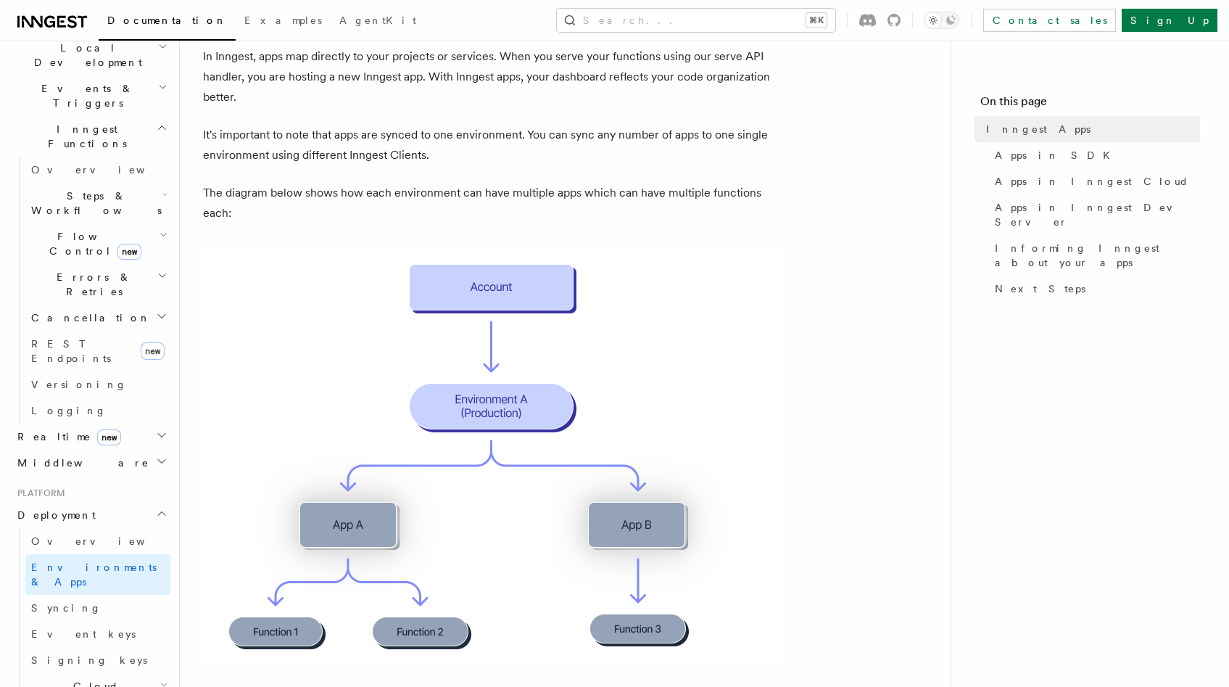
click at [318, 146] on p "It's important to note that apps are synced to one environment. You can sync an…" at bounding box center [493, 145] width 580 height 41
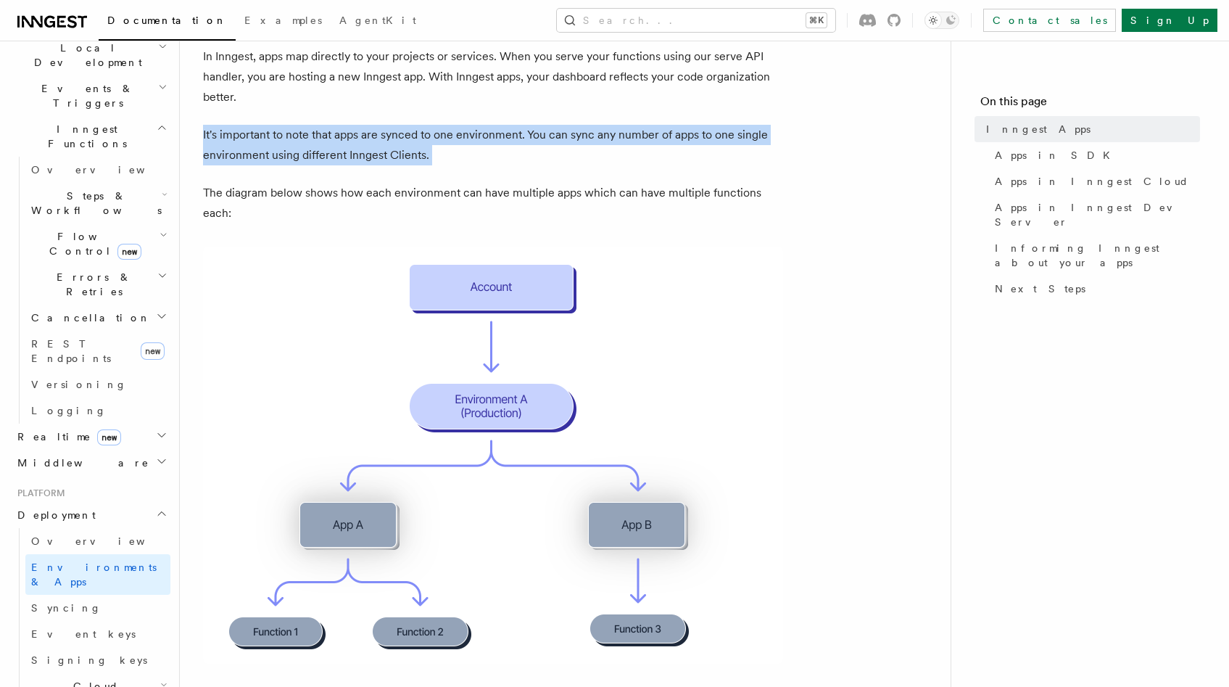
click at [318, 146] on p "It's important to note that apps are synced to one environment. You can sync an…" at bounding box center [493, 145] width 580 height 41
click at [323, 142] on p "It's important to note that apps are synced to one environment. You can sync an…" at bounding box center [493, 145] width 580 height 41
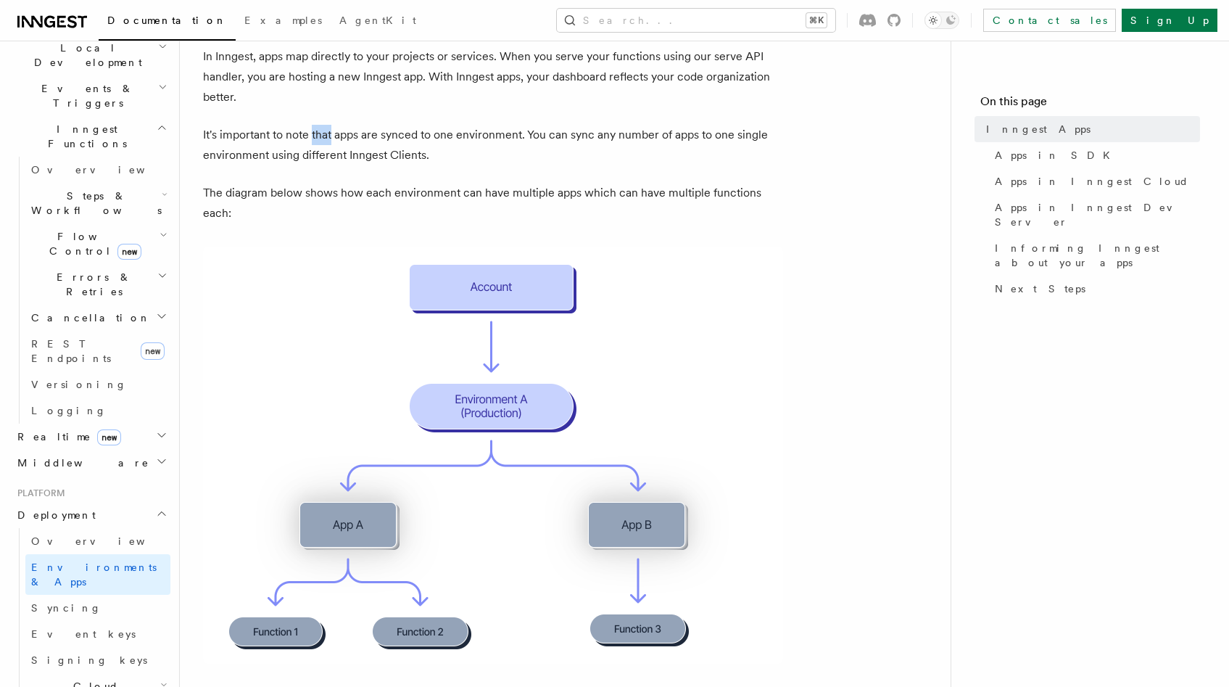
click at [323, 142] on p "It's important to note that apps are synced to one environment. You can sync an…" at bounding box center [493, 145] width 580 height 41
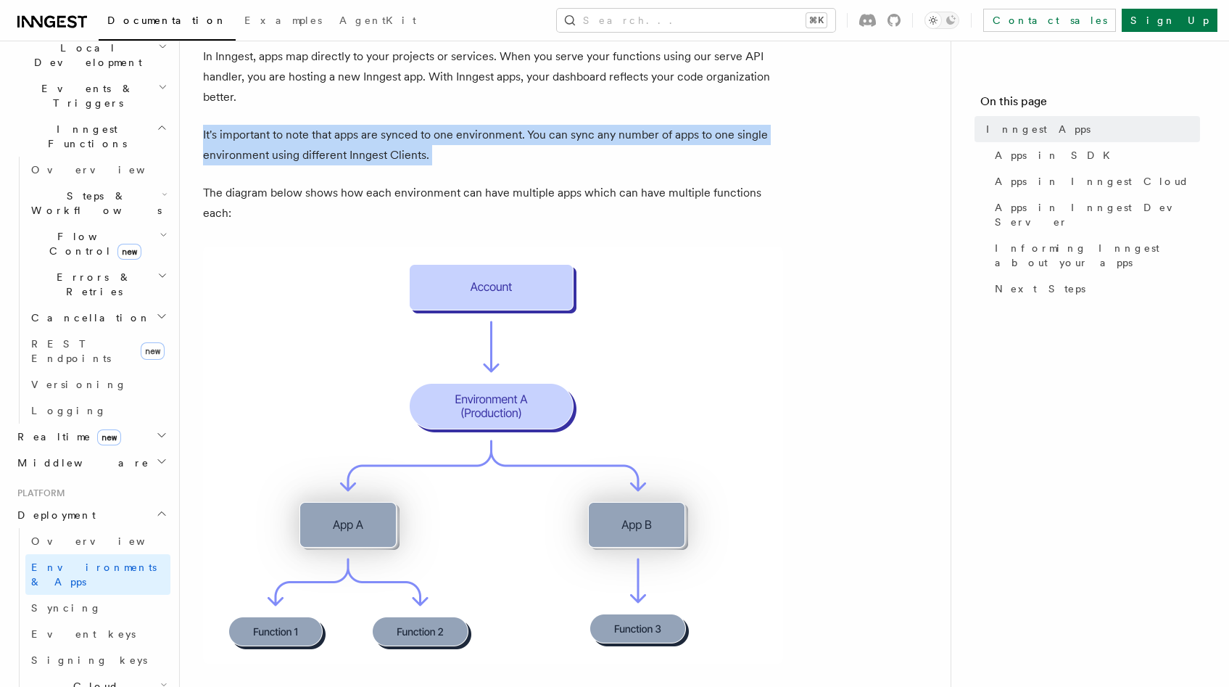
click at [323, 142] on p "It's important to note that apps are synced to one environment. You can sync an…" at bounding box center [493, 145] width 580 height 41
click at [325, 137] on p "It's important to note that apps are synced to one environment. You can sync an…" at bounding box center [493, 145] width 580 height 41
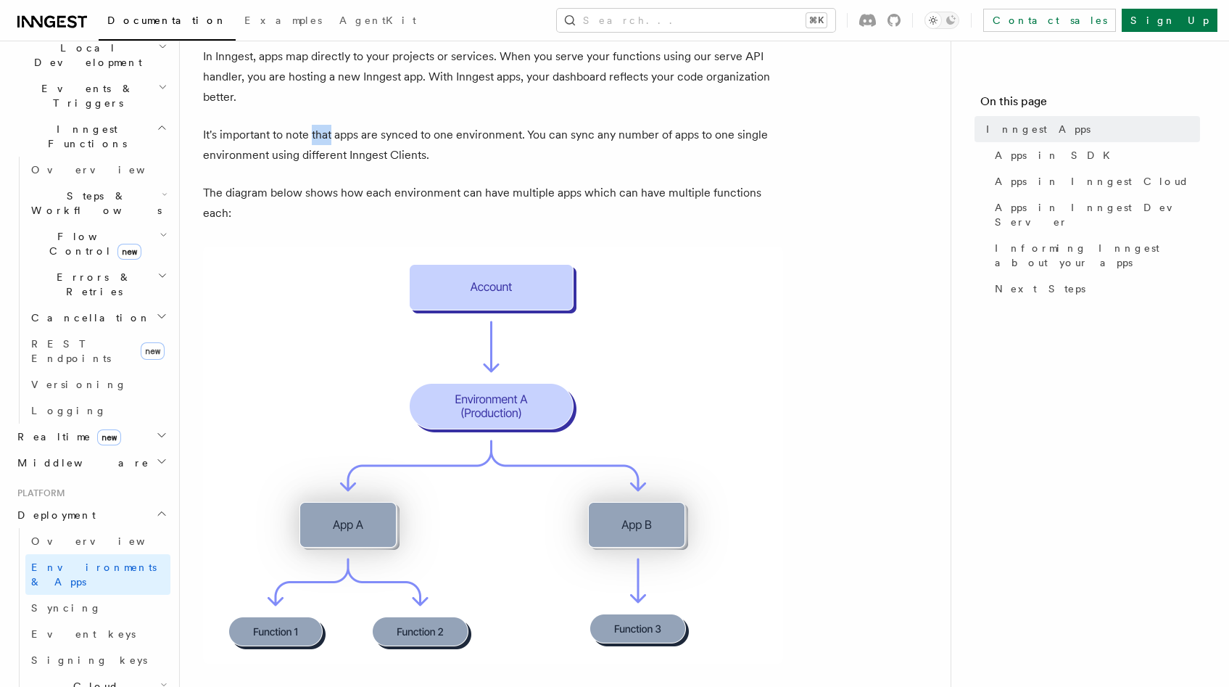
click at [325, 137] on p "It's important to note that apps are synced to one environment. You can sync an…" at bounding box center [493, 145] width 580 height 41
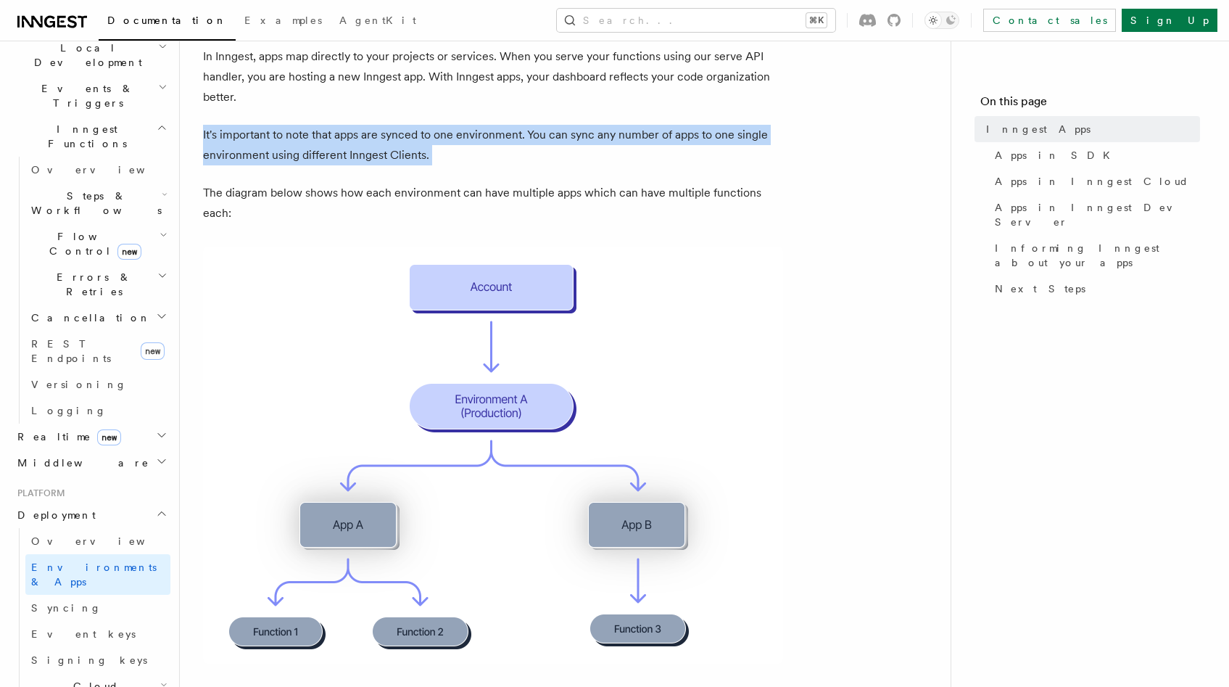
click at [325, 137] on p "It's important to note that apps are synced to one environment. You can sync an…" at bounding box center [493, 145] width 580 height 41
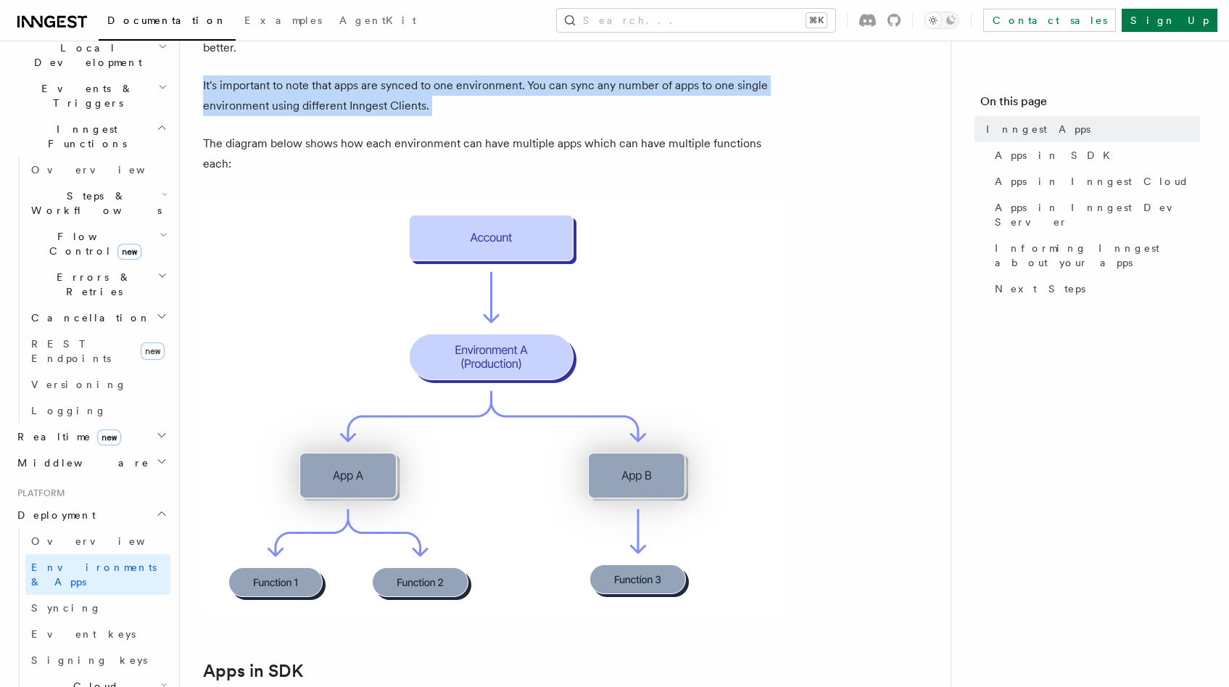
scroll to position [174, 0]
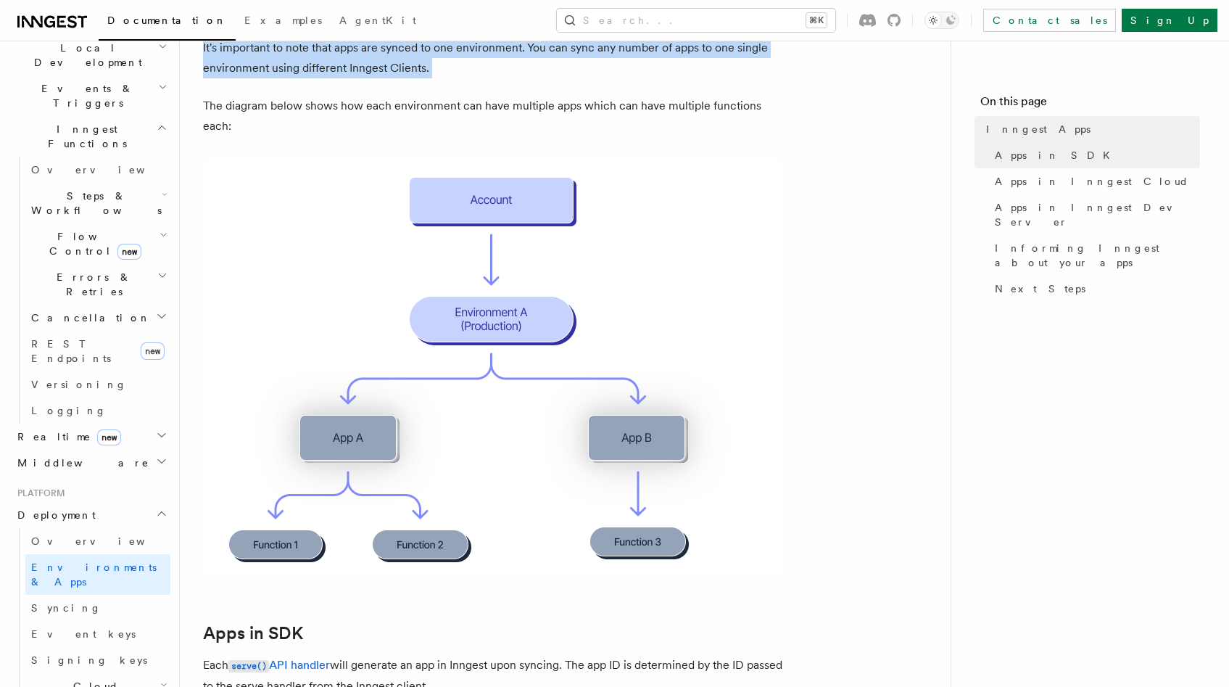
click at [318, 54] on p "It's important to note that apps are synced to one environment. You can sync an…" at bounding box center [493, 58] width 580 height 41
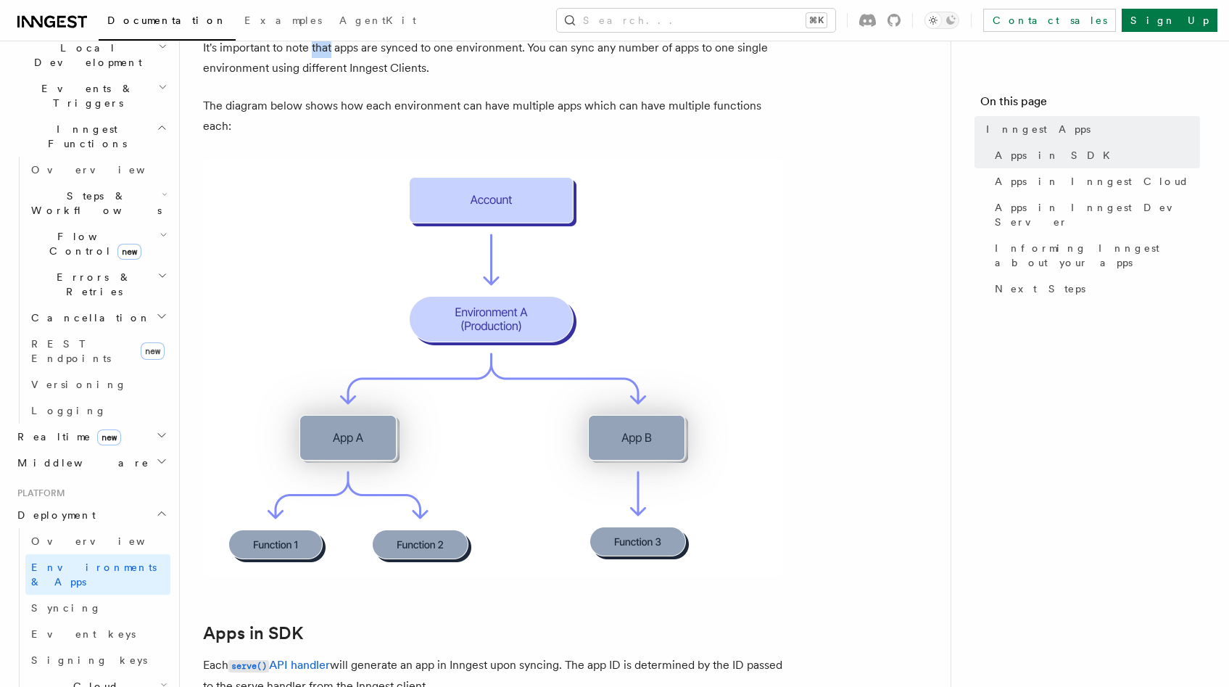
click at [318, 54] on p "It's important to note that apps are synced to one environment. You can sync an…" at bounding box center [493, 58] width 580 height 41
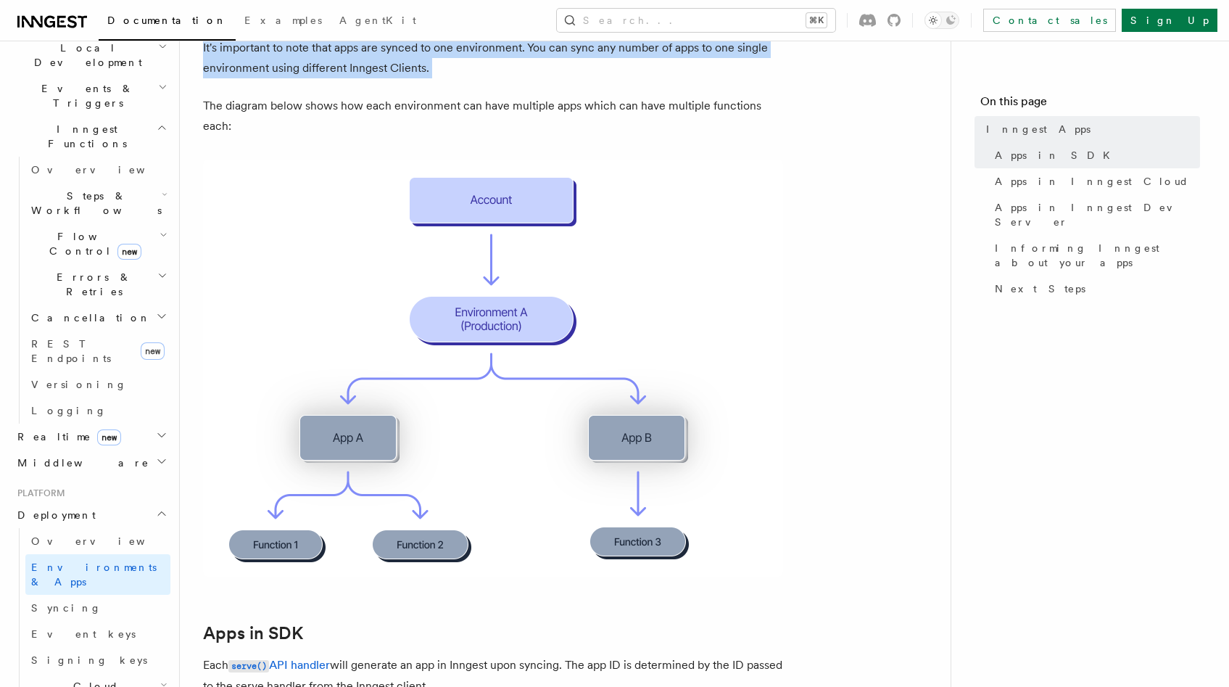
click at [318, 54] on p "It's important to note that apps are synced to one environment. You can sync an…" at bounding box center [493, 58] width 580 height 41
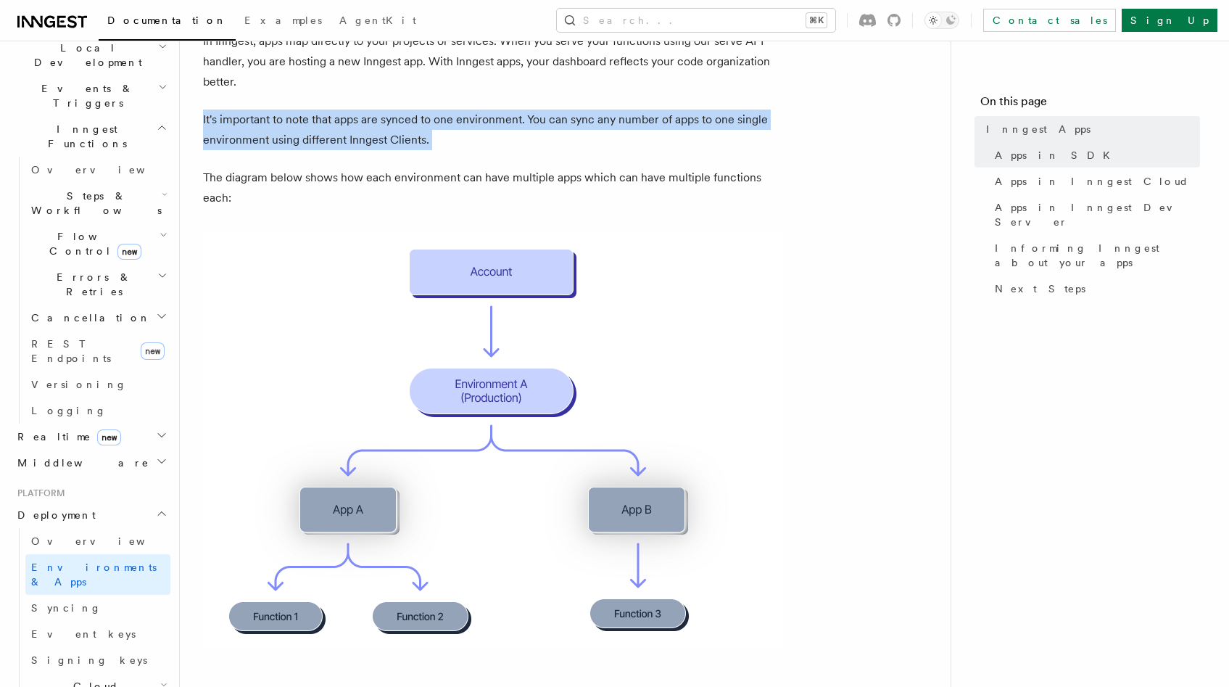
scroll to position [87, 0]
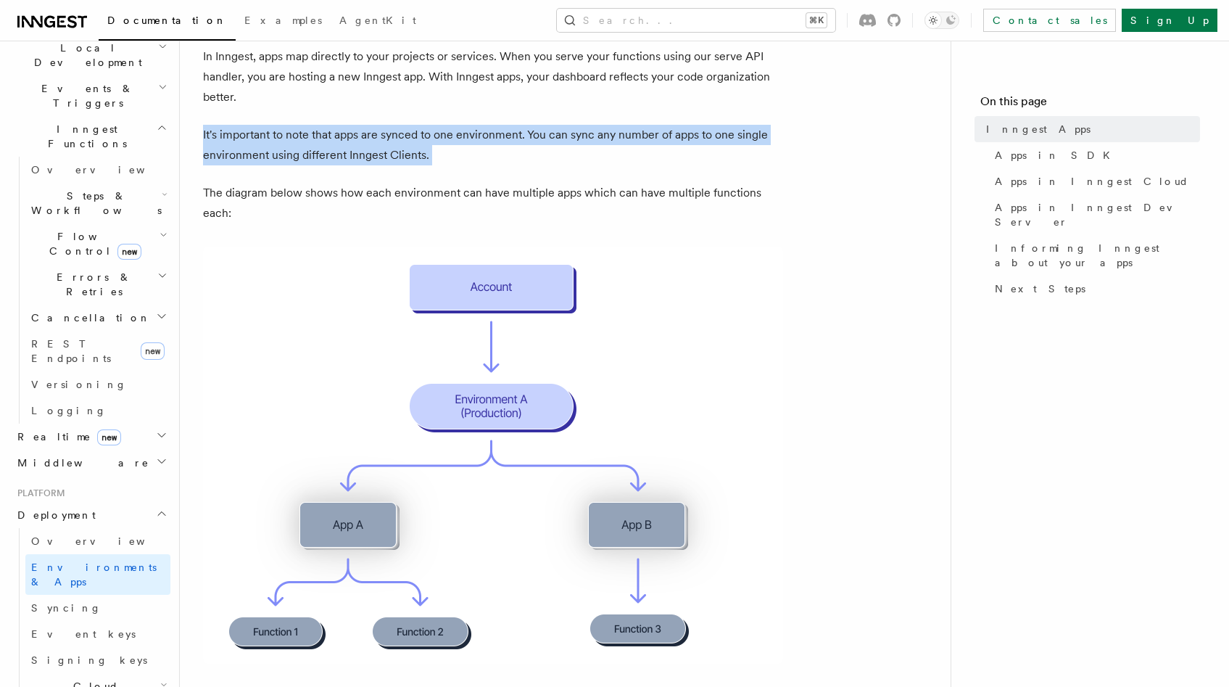
click at [290, 133] on p "It's important to note that apps are synced to one environment. You can sync an…" at bounding box center [493, 145] width 580 height 41
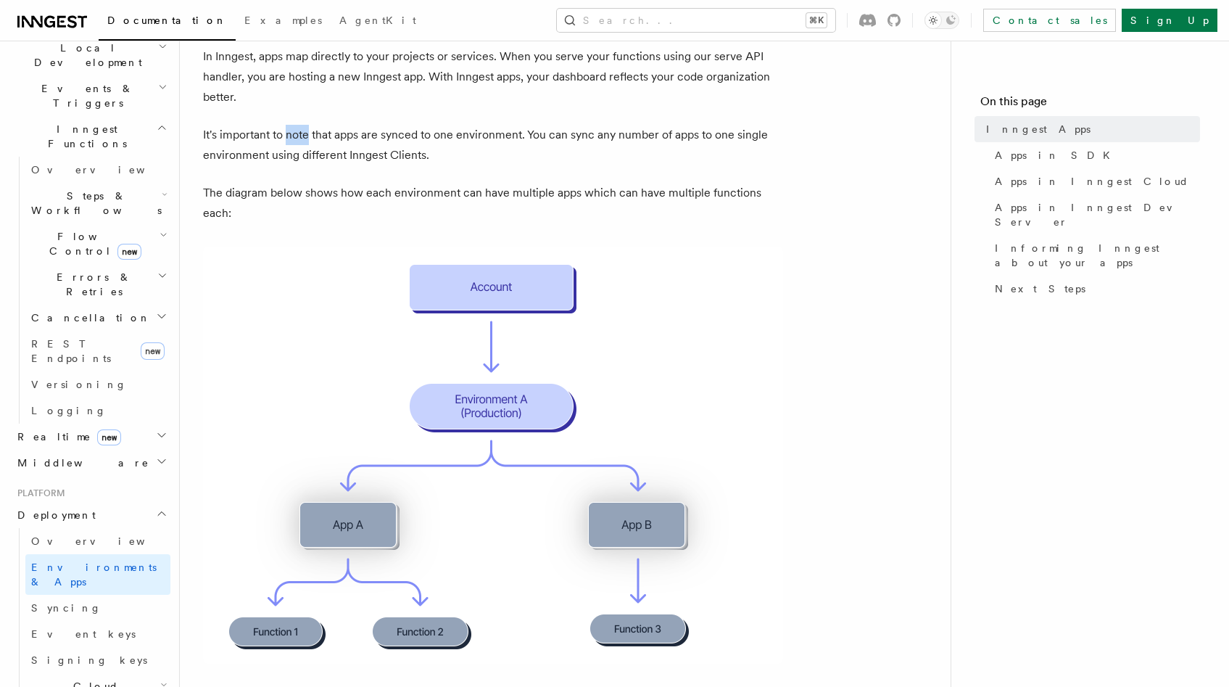
click at [290, 133] on p "It's important to note that apps are synced to one environment. You can sync an…" at bounding box center [493, 145] width 580 height 41
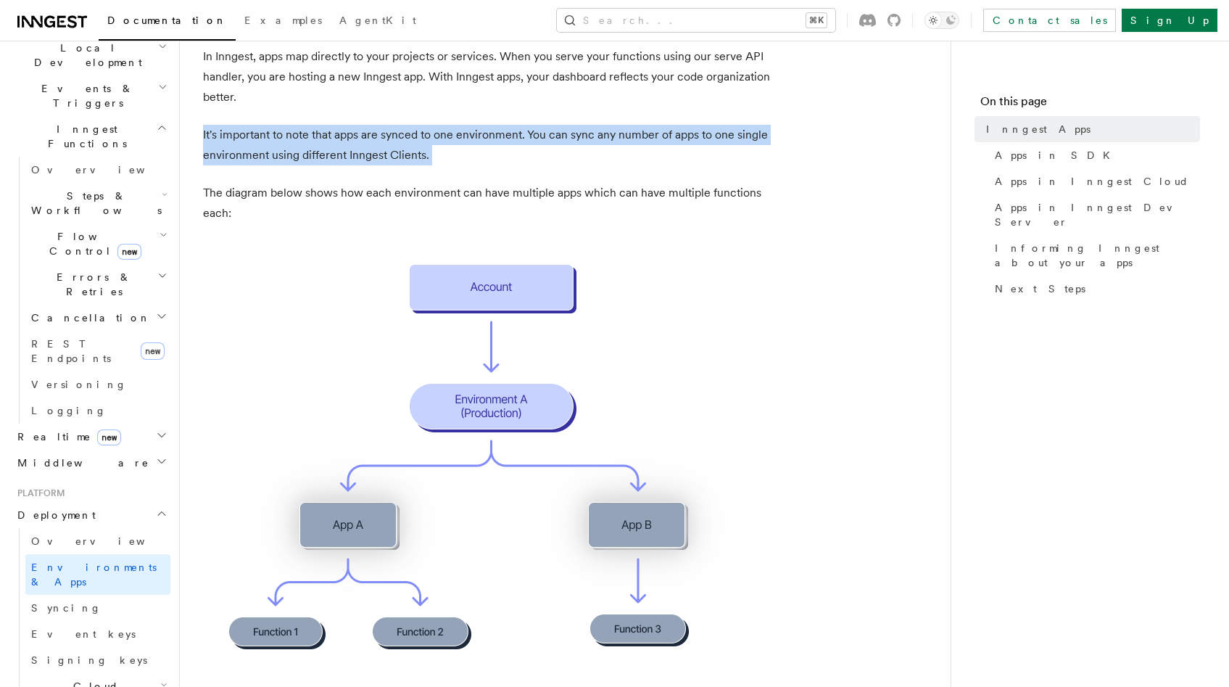
click at [290, 133] on p "It's important to note that apps are synced to one environment. You can sync an…" at bounding box center [493, 145] width 580 height 41
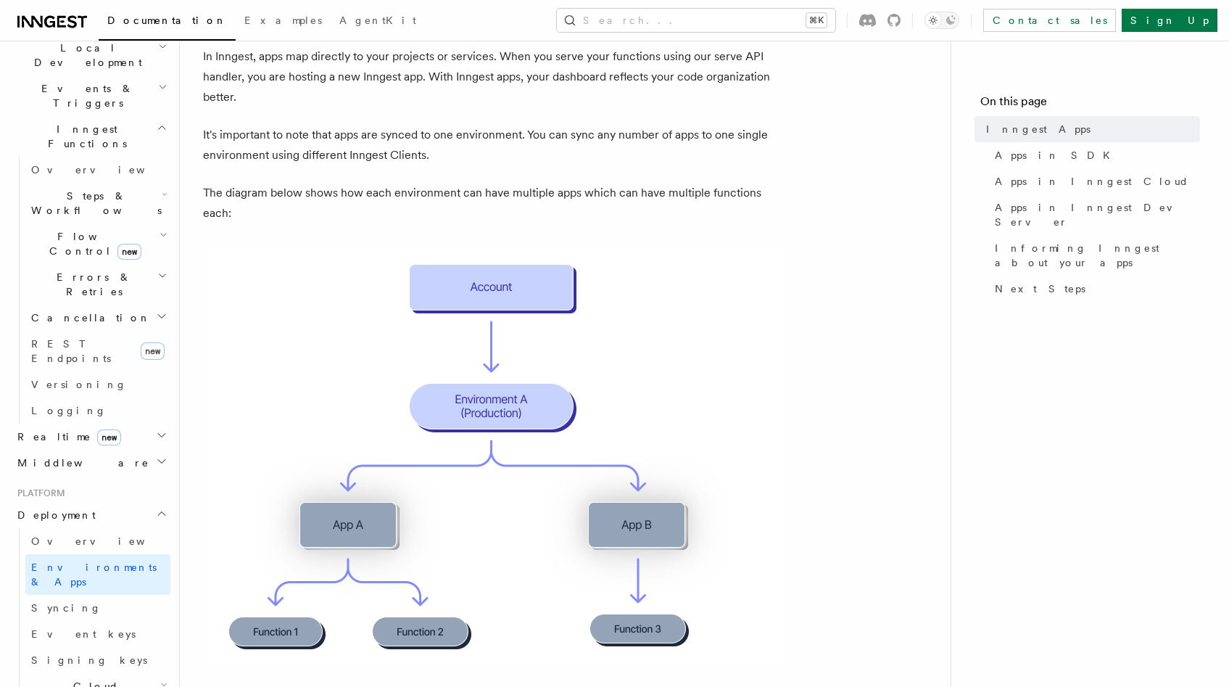
click at [264, 194] on p "The diagram below shows how each environment can have multiple apps which can h…" at bounding box center [493, 203] width 580 height 41
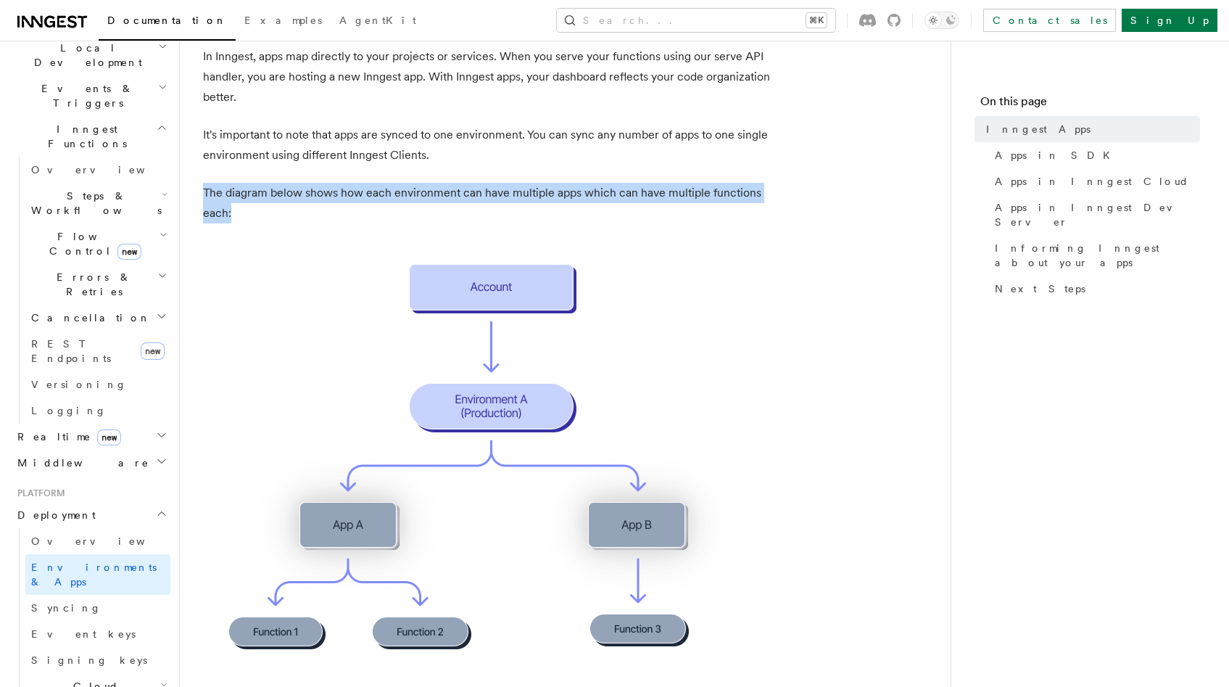
click at [264, 194] on p "The diagram below shows how each environment can have multiple apps which can h…" at bounding box center [493, 203] width 580 height 41
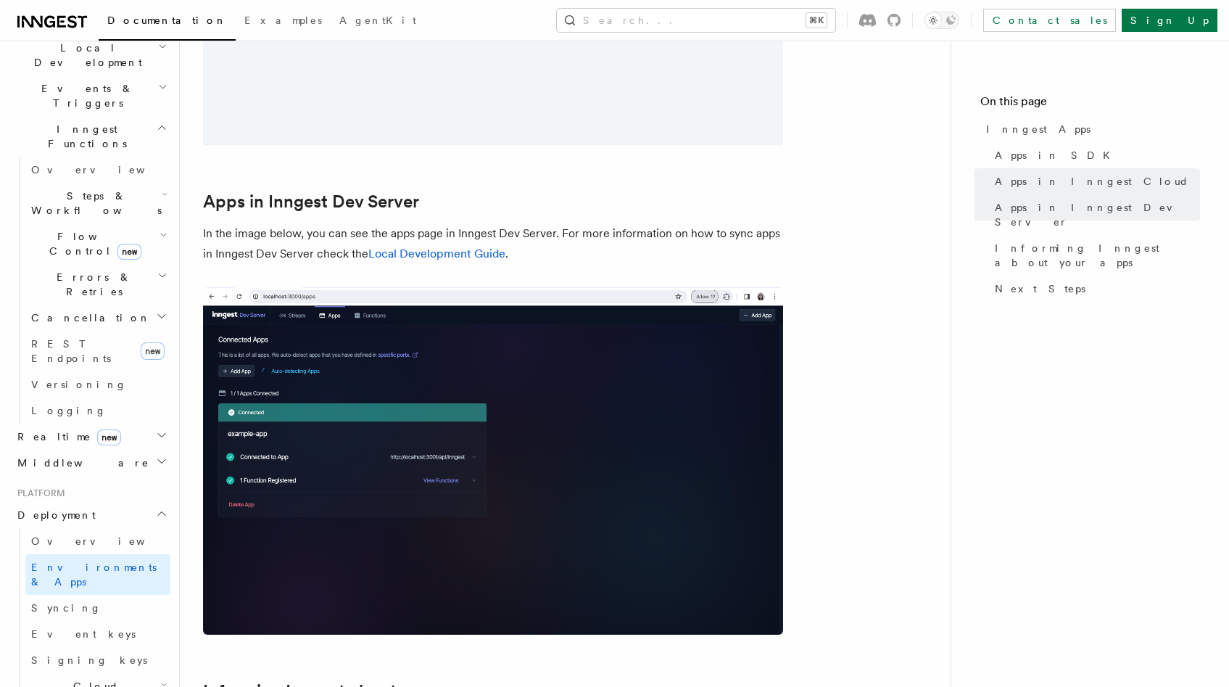
scroll to position [1566, 0]
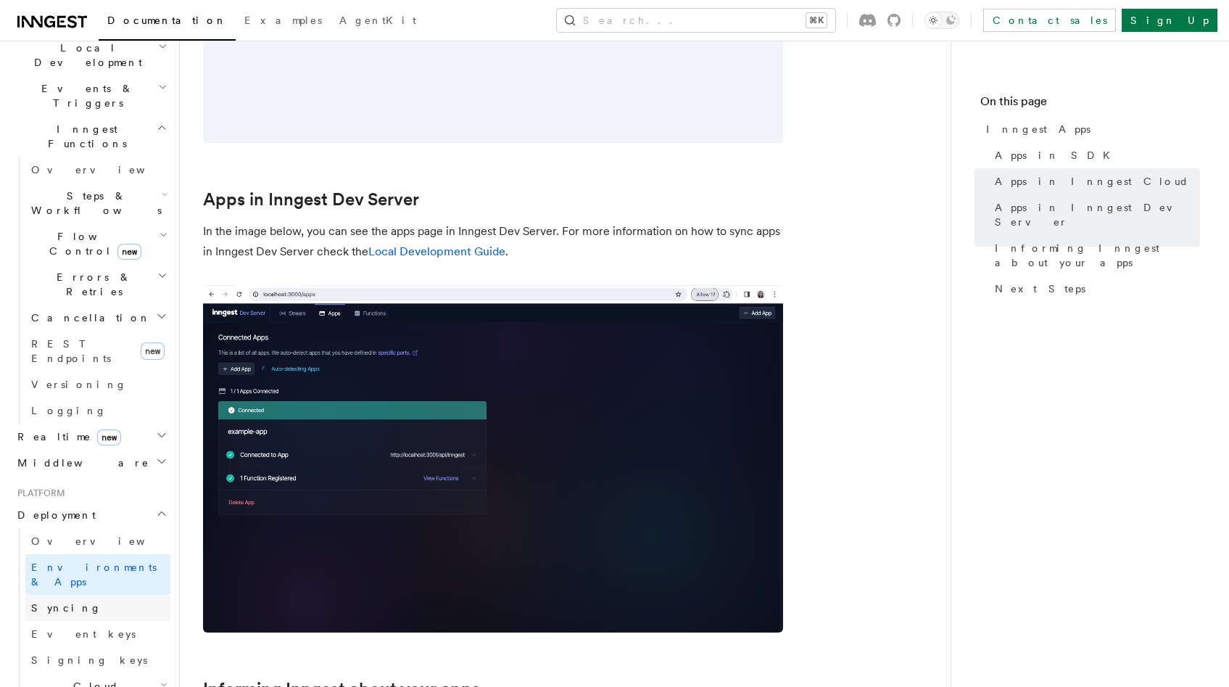
click at [48, 602] on span "Syncing" at bounding box center [66, 608] width 70 height 12
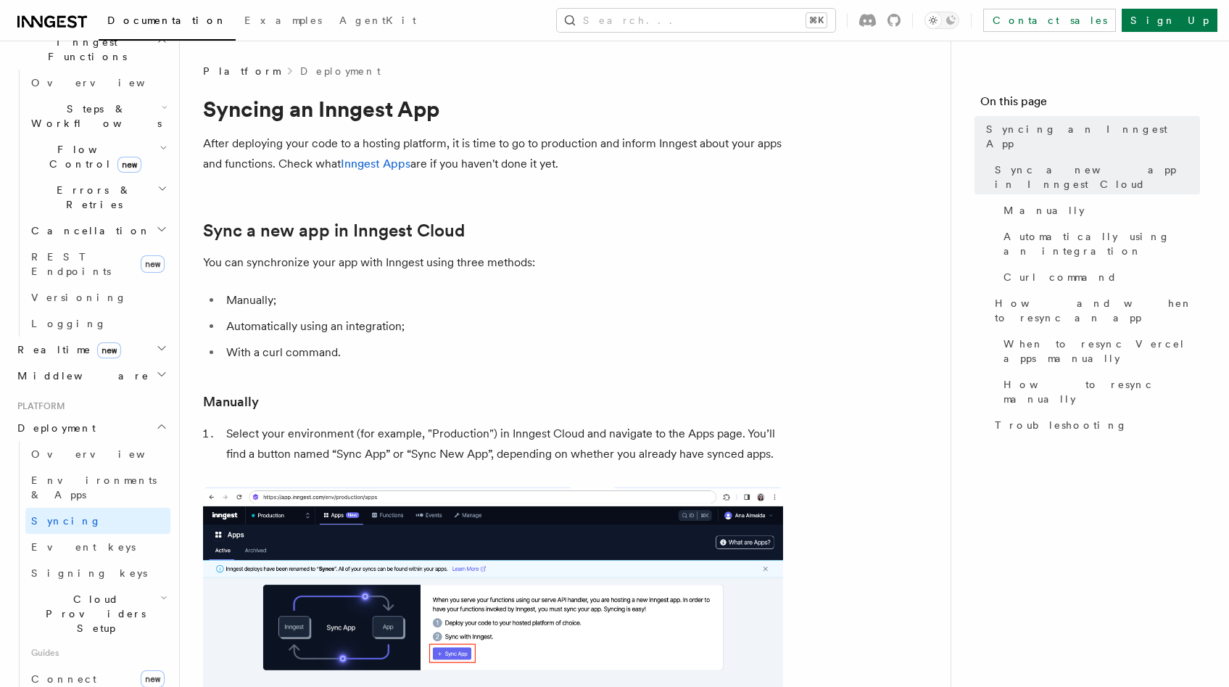
scroll to position [522, 0]
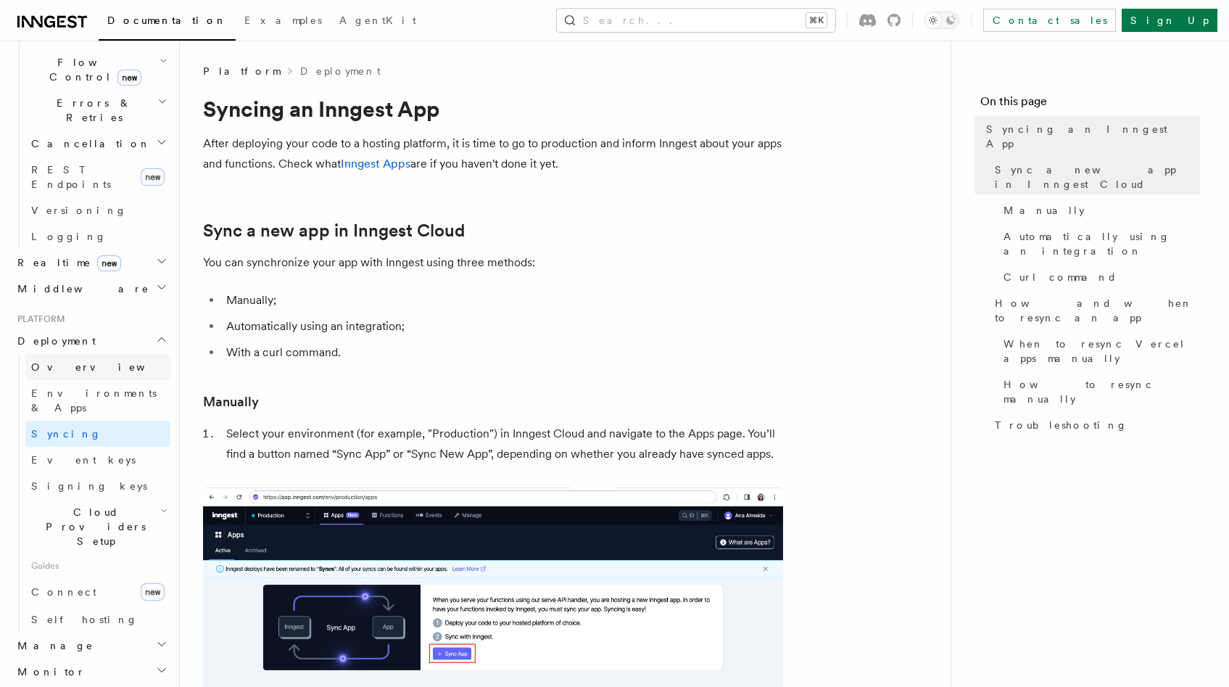
click at [67, 361] on span "Overview" at bounding box center [105, 367] width 149 height 12
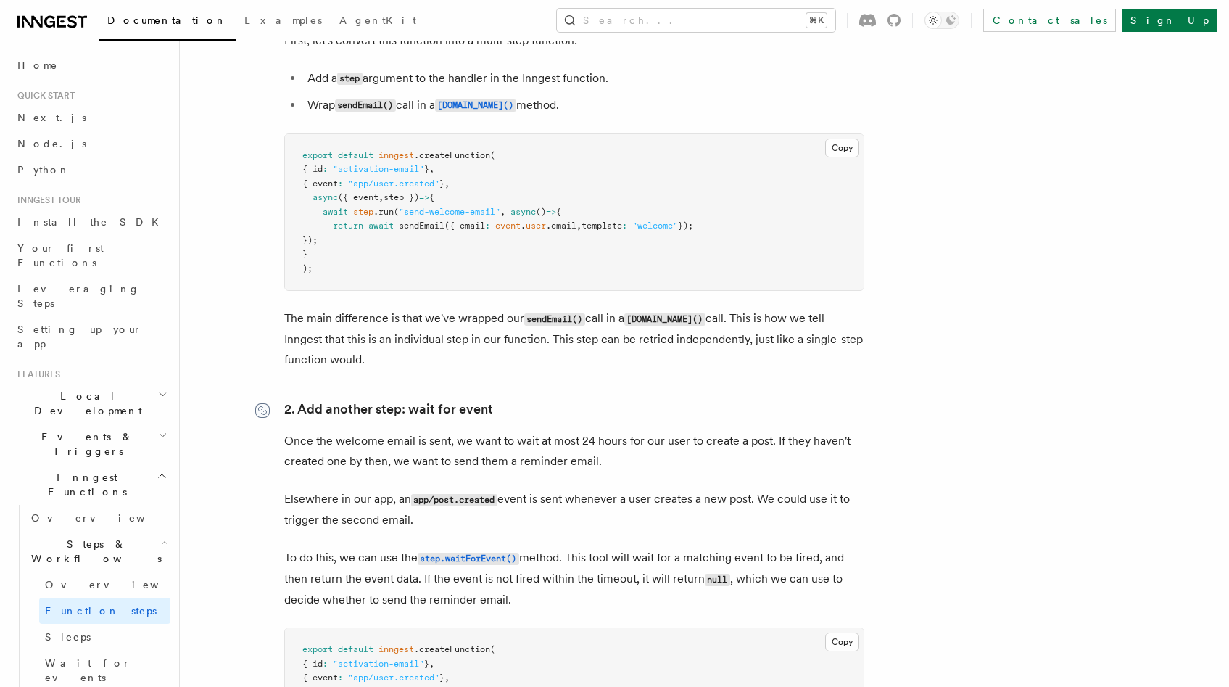
scroll to position [957, 0]
